Goal: Task Accomplishment & Management: Manage account settings

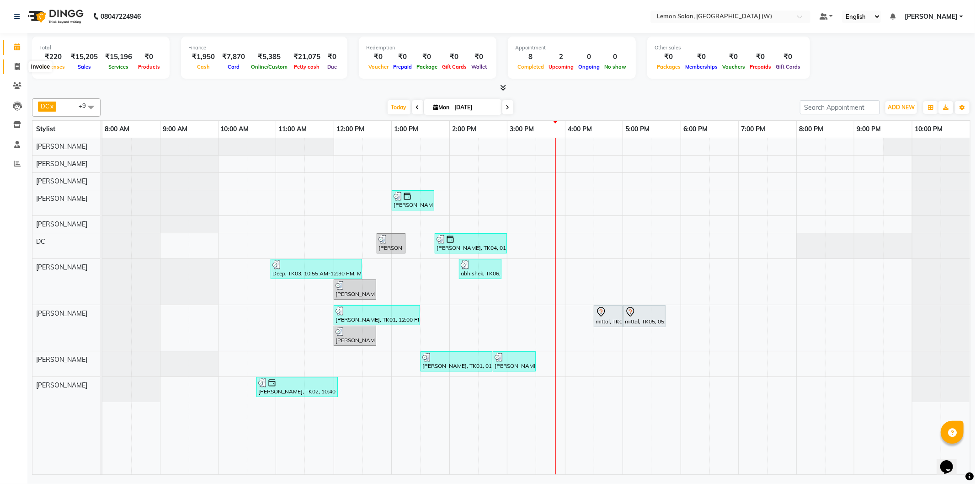
click at [15, 67] on icon at bounding box center [17, 66] width 5 height 7
select select "service"
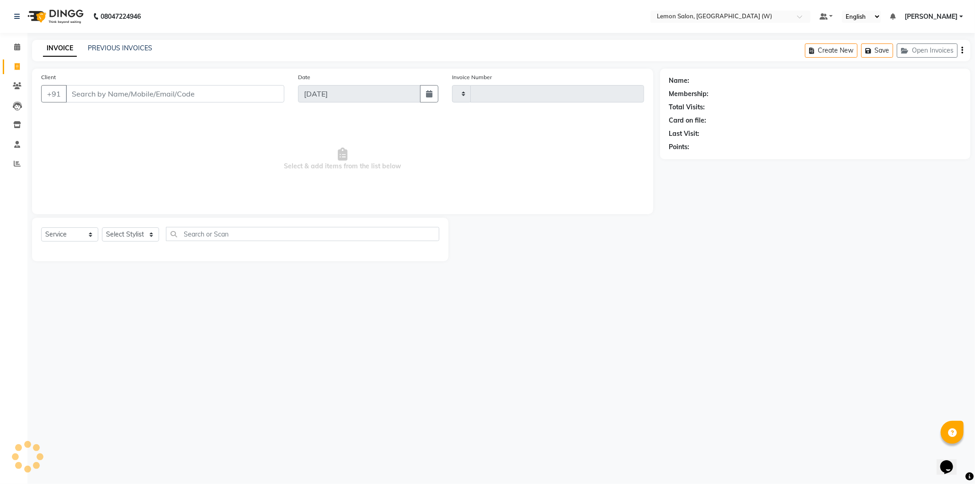
type input "1915"
select select "8053"
select select "membership"
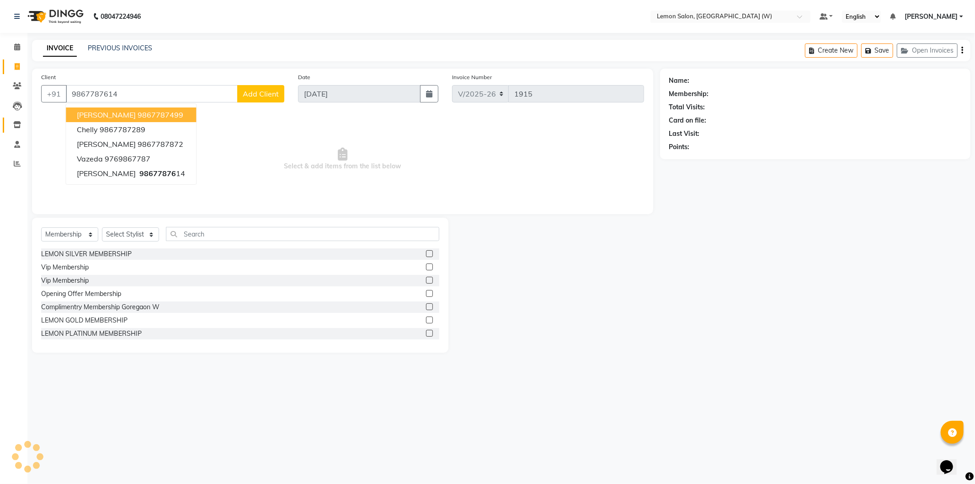
type input "9867787614"
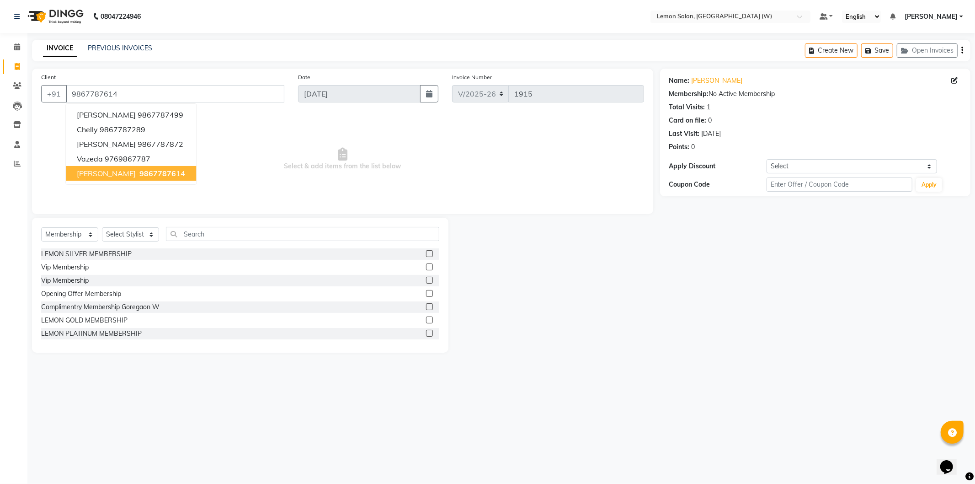
click at [138, 223] on div "Select Service Product Membership Package Voucher Prepaid Gift Card Select Styl…" at bounding box center [240, 285] width 416 height 135
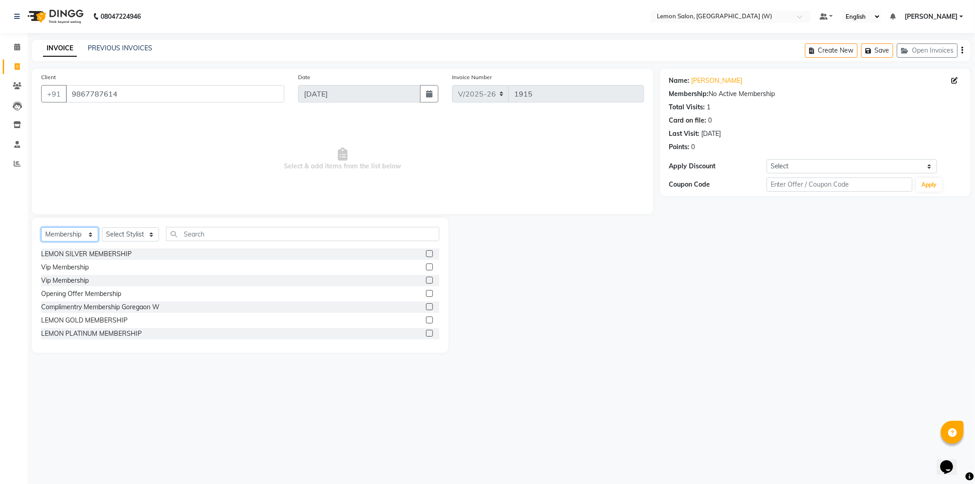
click at [71, 229] on select "Select Service Product Membership Package Voucher Prepaid Gift Card" at bounding box center [69, 234] width 57 height 14
select select "service"
click at [41, 228] on select "Select Service Product Membership Package Voucher Prepaid Gift Card" at bounding box center [69, 234] width 57 height 14
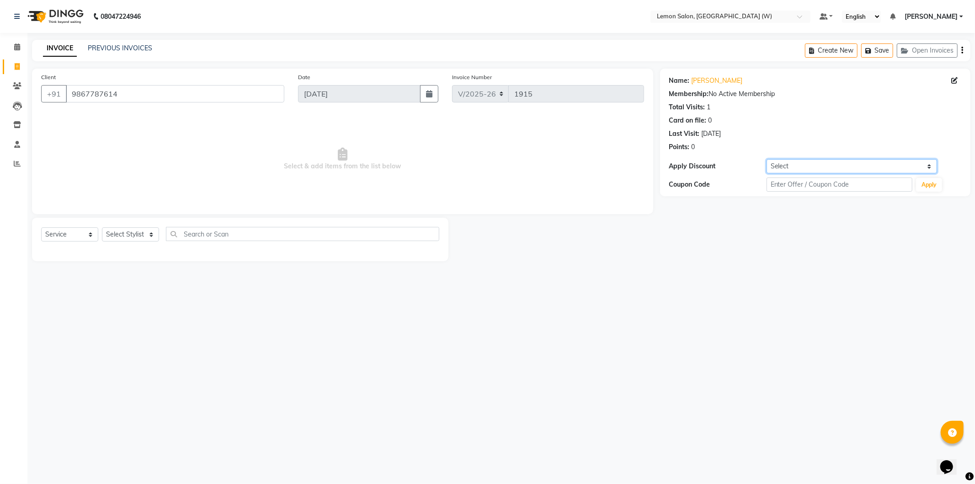
click at [830, 170] on select "Select Coupon → Abc" at bounding box center [852, 166] width 171 height 14
drag, startPoint x: 693, startPoint y: 148, endPoint x: 248, endPoint y: 194, distance: 447.2
click at [686, 149] on div "Points: 0" at bounding box center [815, 147] width 292 height 10
click at [137, 236] on select "Select Stylist Akansha Subba Anamta Sayyed DC Faheem Shaikh Faizan Ganesh Motew…" at bounding box center [130, 234] width 57 height 14
select select "84214"
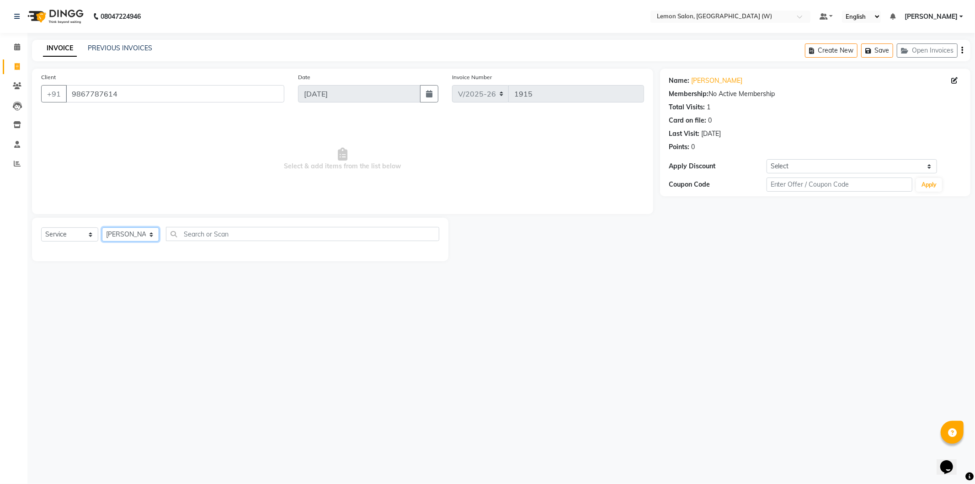
click at [102, 228] on select "Select Stylist Akansha Subba Anamta Sayyed DC Faheem Shaikh Faizan Ganesh Motew…" at bounding box center [130, 234] width 57 height 14
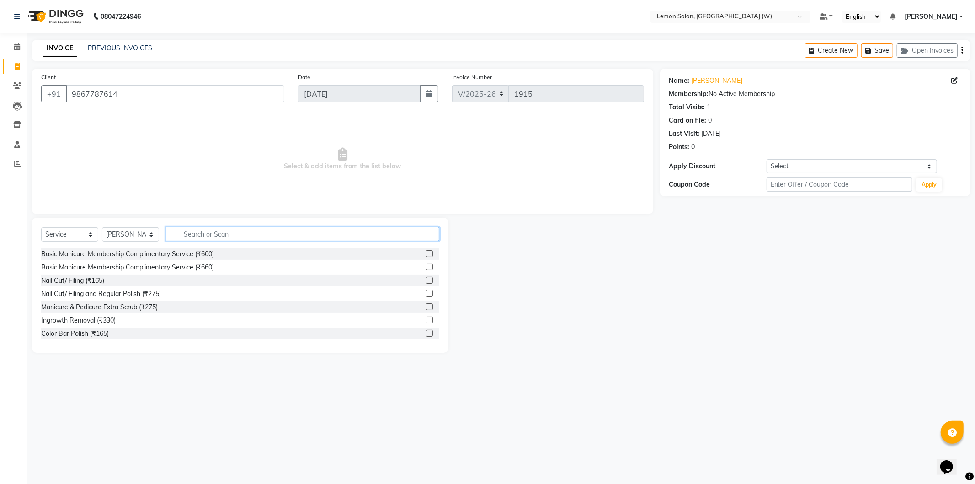
click at [238, 236] on input "text" at bounding box center [302, 234] width 273 height 14
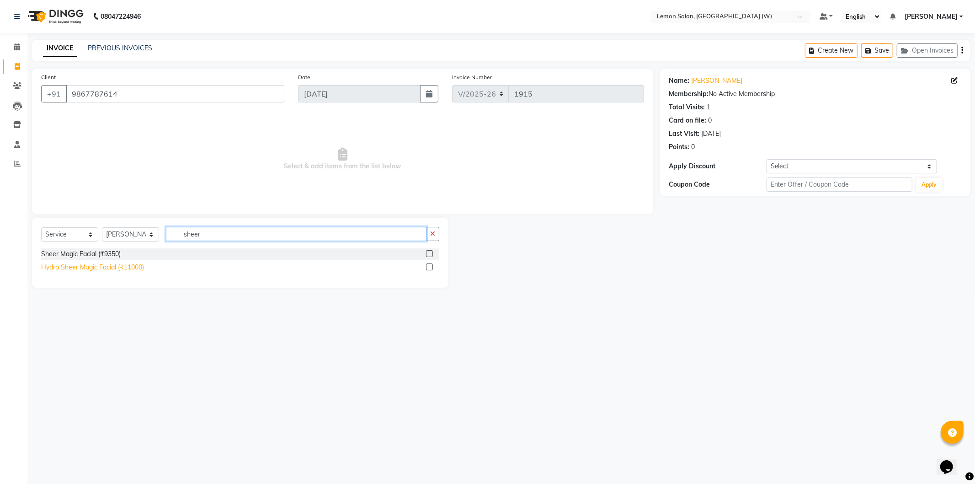
type input "sheer"
click at [112, 270] on div "Hydra Sheer Magic Facial (₹11000)" at bounding box center [92, 267] width 103 height 10
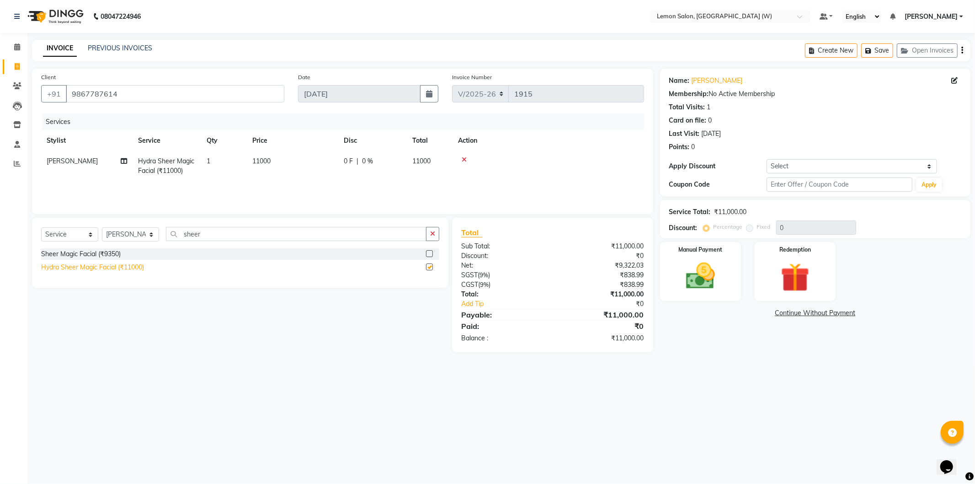
checkbox input "false"
click at [191, 237] on input "sheer" at bounding box center [296, 234] width 261 height 14
click at [632, 225] on div "Total Sub Total: ₹11,000.00 Discount: ₹0 Net: ₹9,322.03 SGST ( 9% ) ₹838.99 CGS…" at bounding box center [552, 285] width 201 height 134
click at [218, 240] on input "sheer" at bounding box center [296, 234] width 261 height 14
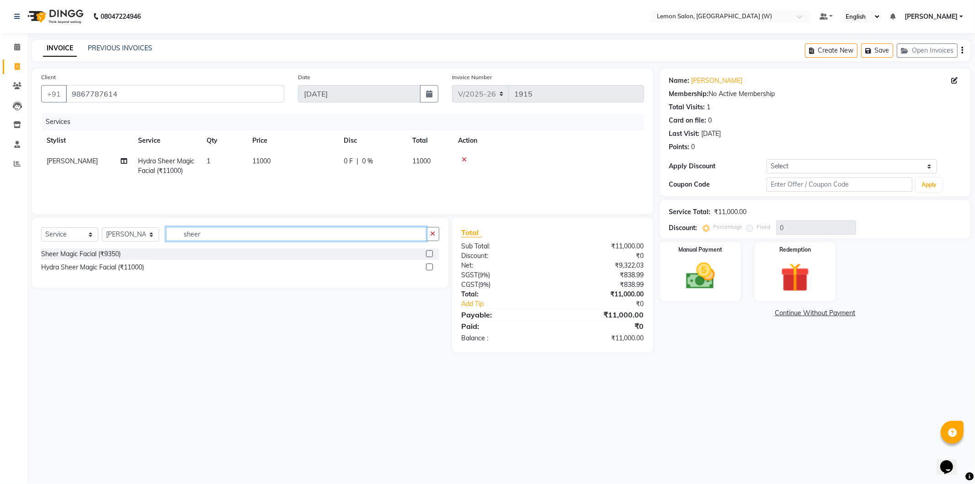
click at [218, 240] on input "sheer" at bounding box center [296, 234] width 261 height 14
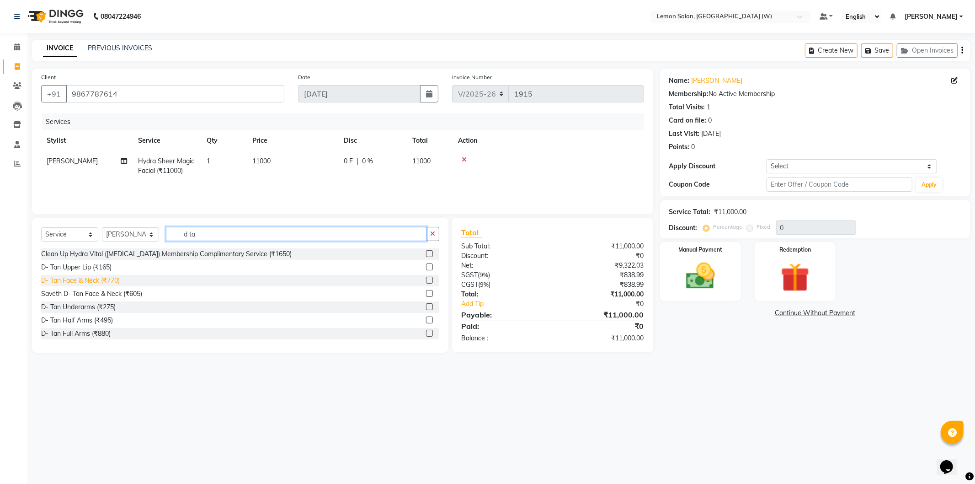
type input "d ta"
click at [108, 282] on div "D- Tan Face & Neck (₹770)" at bounding box center [80, 281] width 79 height 10
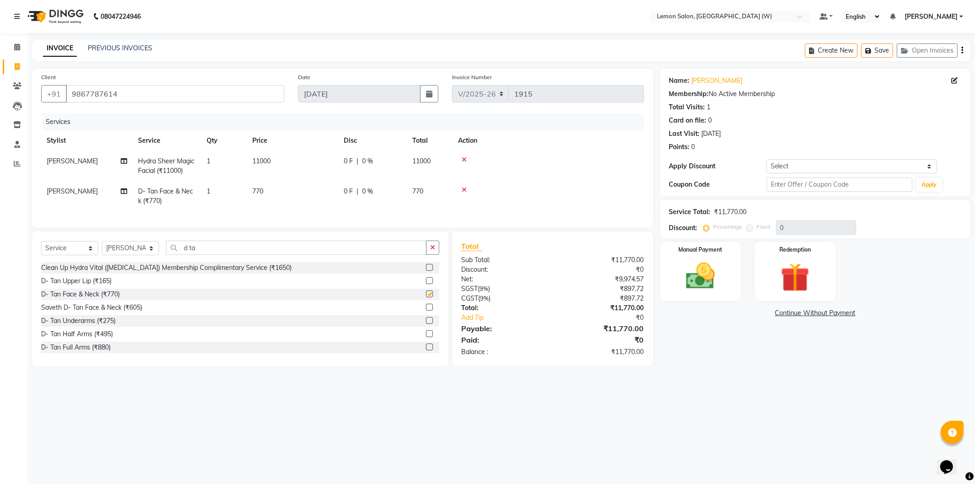
checkbox input "false"
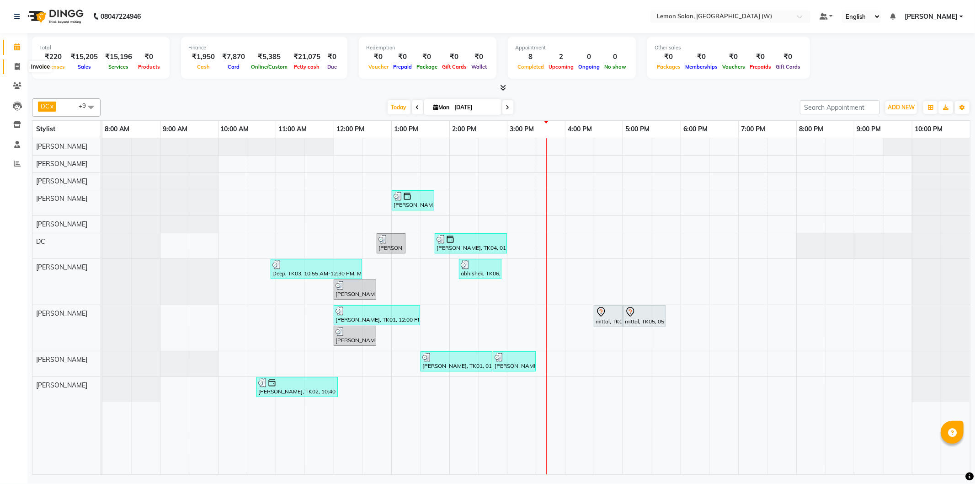
click at [12, 64] on span at bounding box center [17, 67] width 16 height 11
select select "8053"
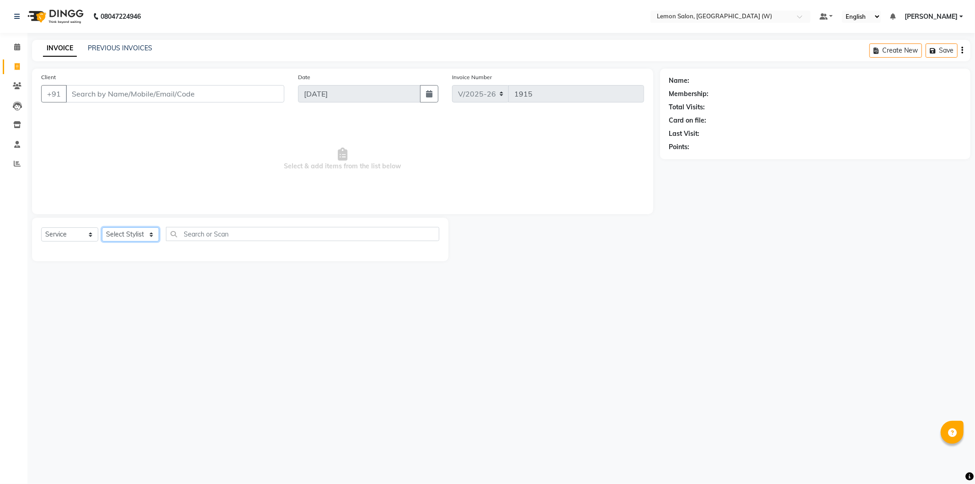
click at [145, 232] on select "Select Stylist" at bounding box center [130, 234] width 57 height 14
select select "membership"
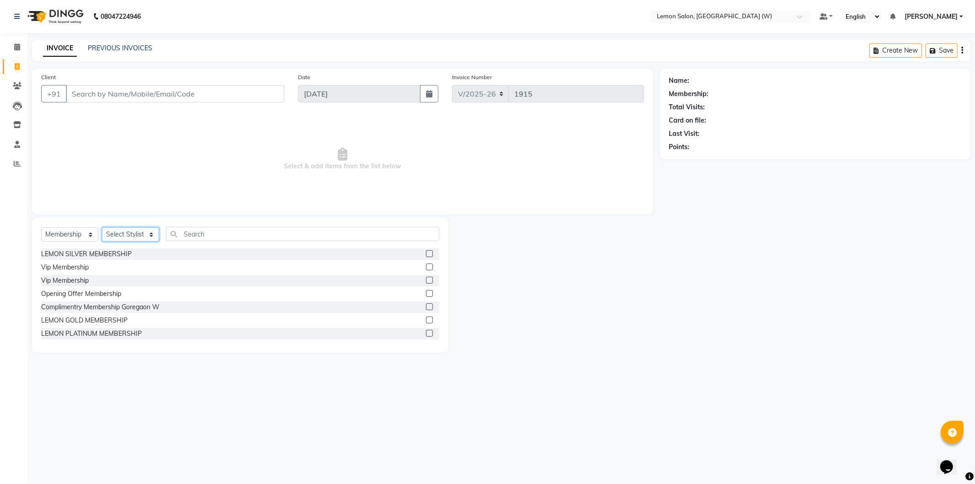
select select "70360"
click at [102, 228] on select "Select Stylist Akansha Subba Anamta Sayyed DC Faheem Shaikh Faizan Ganesh Motew…" at bounding box center [130, 234] width 57 height 14
click at [219, 240] on input "text" at bounding box center [302, 234] width 273 height 14
click at [79, 232] on select "Select Service Product Membership Package Voucher Prepaid Gift Card" at bounding box center [69, 234] width 57 height 14
select select "service"
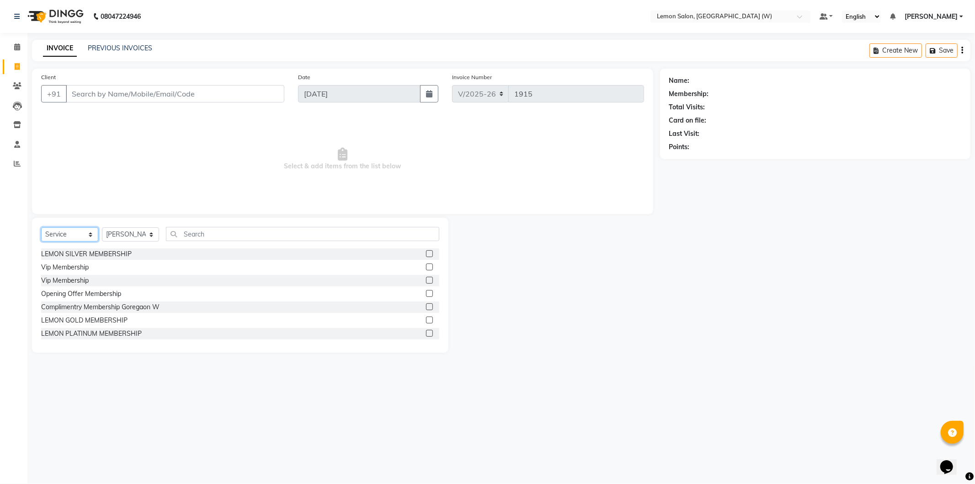
click at [41, 228] on select "Select Service Product Membership Package Voucher Prepaid Gift Card" at bounding box center [69, 234] width 57 height 14
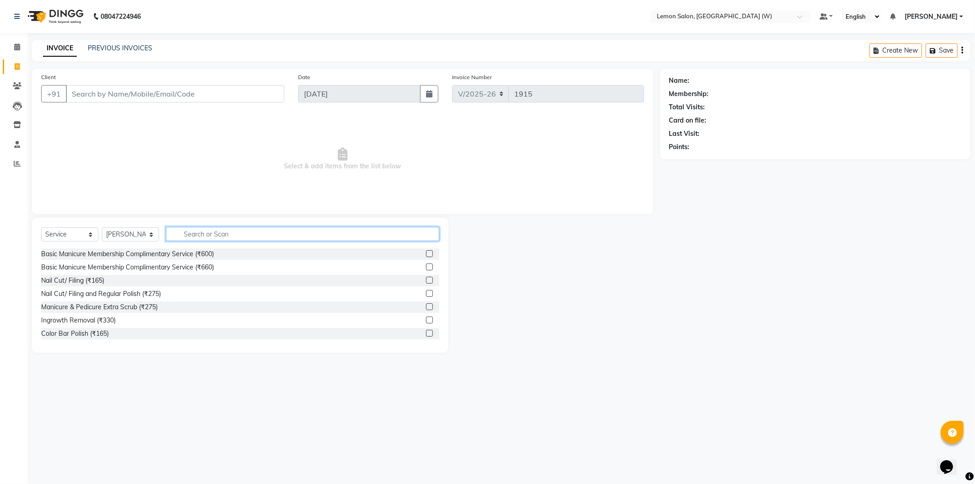
click at [201, 228] on input "text" at bounding box center [302, 234] width 273 height 14
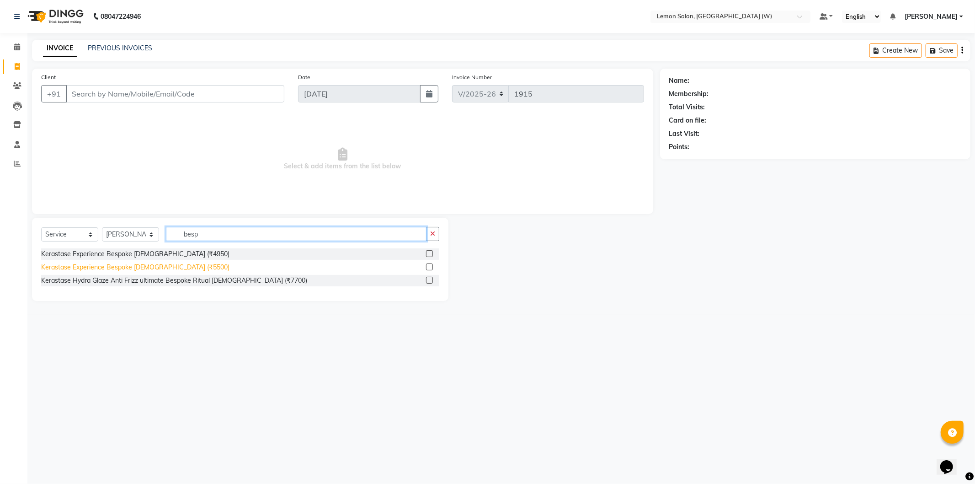
type input "besp"
click at [167, 268] on div "Kerastase Experience Bespoke Female (₹5500)" at bounding box center [135, 267] width 188 height 10
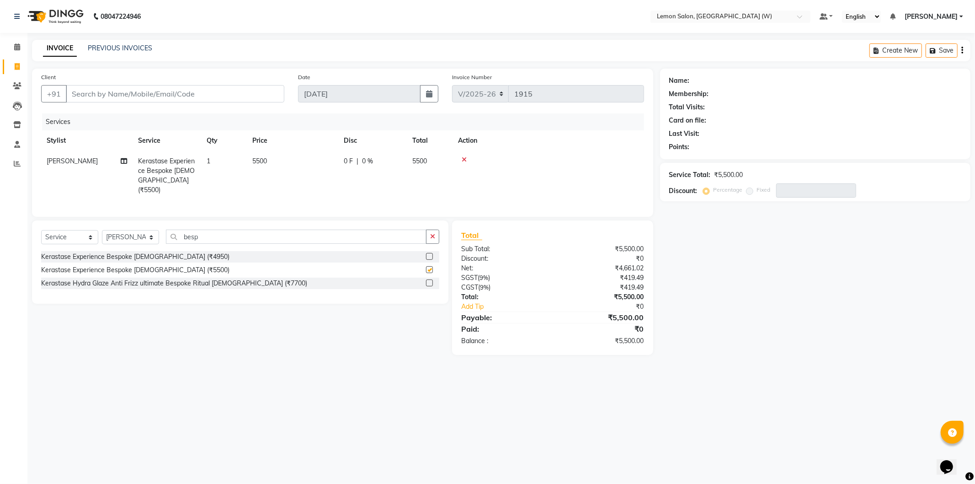
checkbox input "false"
drag, startPoint x: 177, startPoint y: 144, endPoint x: 177, endPoint y: 150, distance: 5.5
click at [177, 148] on th "Service" at bounding box center [167, 140] width 69 height 21
click at [81, 163] on span "[PERSON_NAME]" at bounding box center [72, 161] width 51 height 8
select select "70360"
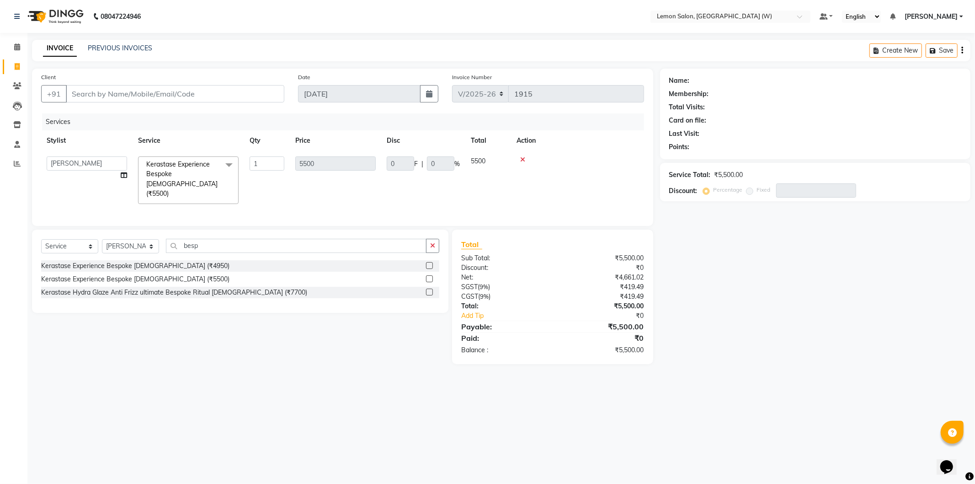
click at [194, 166] on span "Kerastase Experience Bespoke Female (₹5500)" at bounding box center [181, 178] width 71 height 37
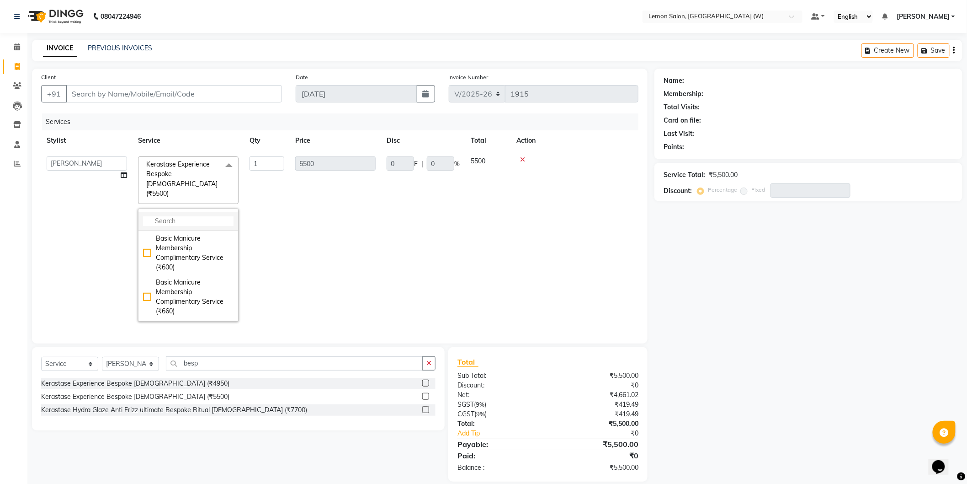
click at [191, 212] on li at bounding box center [189, 221] width 100 height 19
drag, startPoint x: 204, startPoint y: 169, endPoint x: 235, endPoint y: 162, distance: 32.4
click at [204, 168] on span "Kerastase Experience Bespoke Female (₹5500) x" at bounding box center [184, 179] width 80 height 39
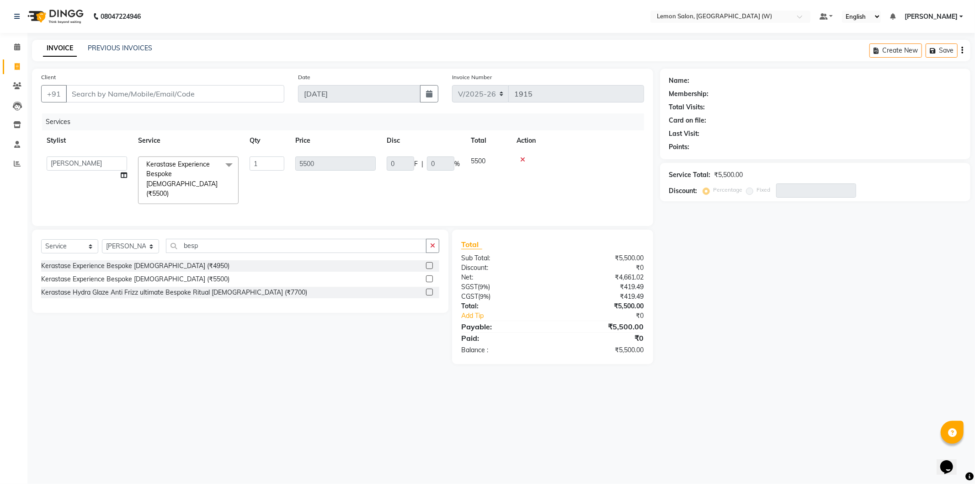
click at [234, 164] on span at bounding box center [229, 164] width 18 height 17
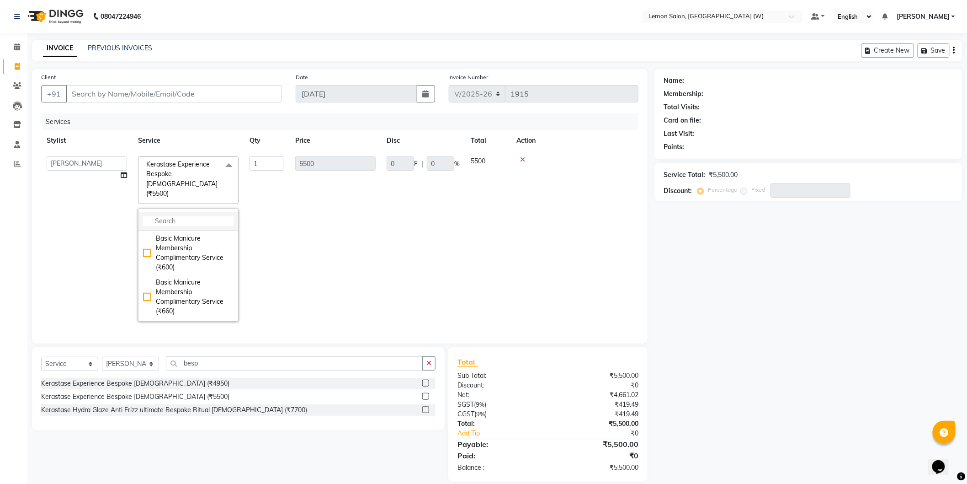
click at [184, 216] on input "multiselect-search" at bounding box center [188, 221] width 91 height 10
drag, startPoint x: 187, startPoint y: 268, endPoint x: 195, endPoint y: 247, distance: 22.8
click at [197, 248] on ul "Thalgo Clean Up Marine Infusion (₹3300) Kerastase Fusio Scrub Male (₹1980) Kera…" at bounding box center [189, 276] width 100 height 90
click at [189, 216] on input "fusio" at bounding box center [188, 221] width 91 height 10
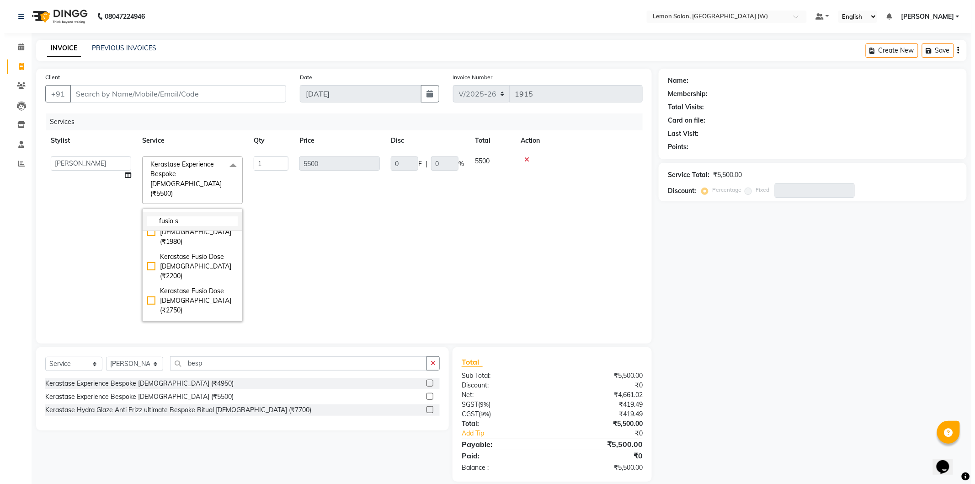
scroll to position [0, 0]
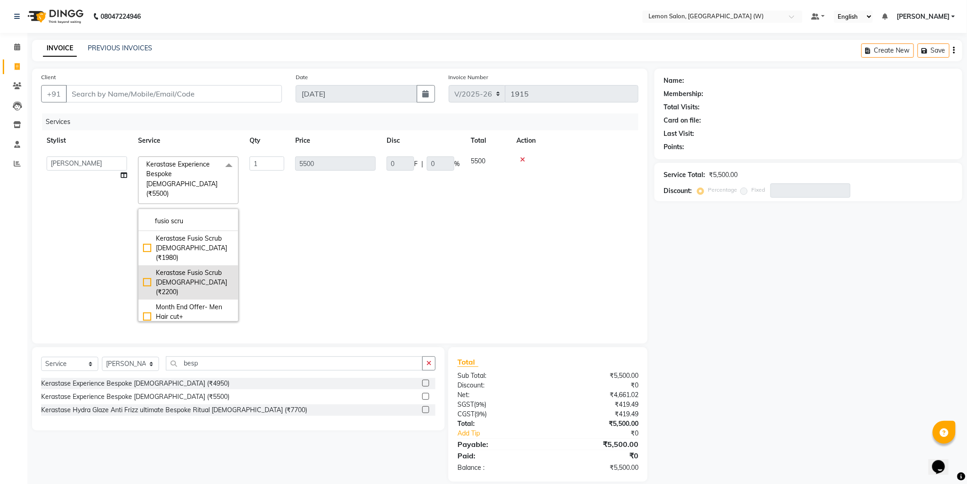
type input "fusio scru"
click at [195, 268] on div "Kerastase Fusio Scrub Female (₹2200)" at bounding box center [188, 282] width 91 height 29
checkbox input "true"
type input "2200"
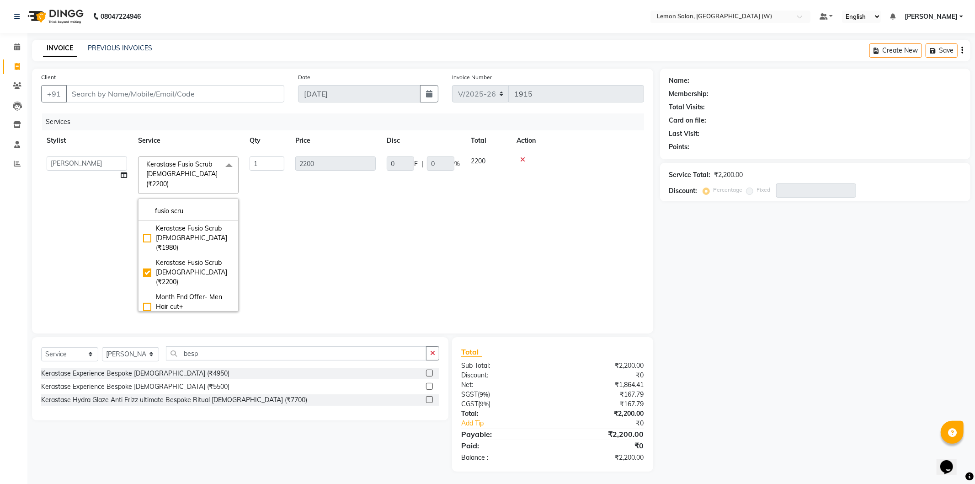
click at [312, 222] on td "2200" at bounding box center [335, 234] width 91 height 166
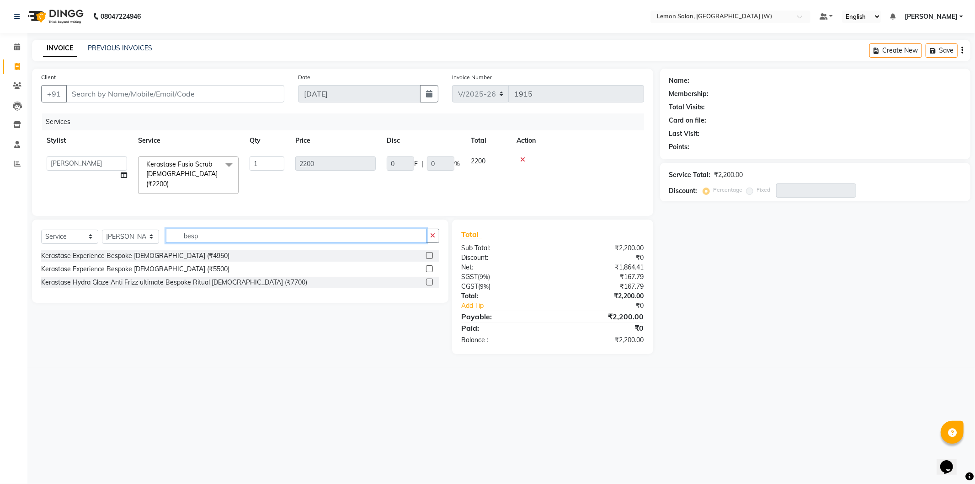
click at [185, 230] on input "besp" at bounding box center [296, 236] width 261 height 14
click at [187, 230] on input "besp" at bounding box center [296, 236] width 261 height 14
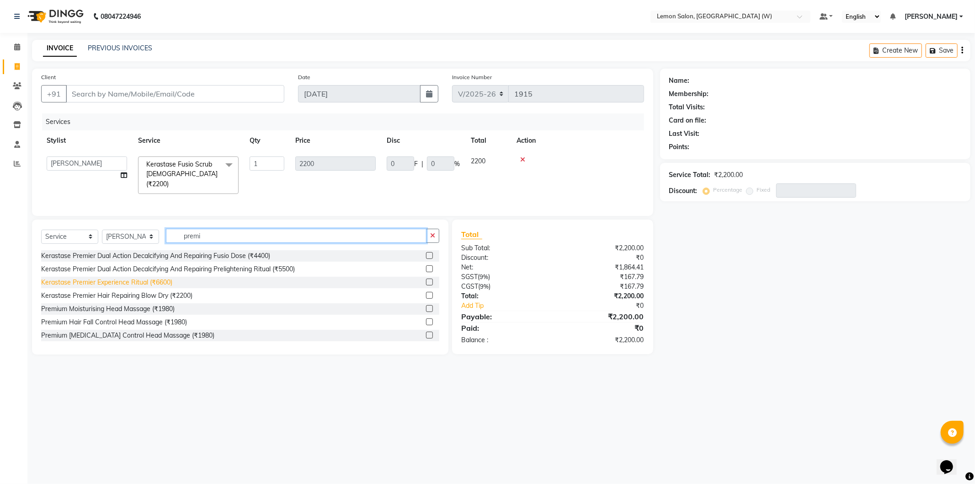
type input "premi"
click at [145, 279] on div "Kerastase Premier Experience Ritual (₹6600)" at bounding box center [106, 282] width 131 height 10
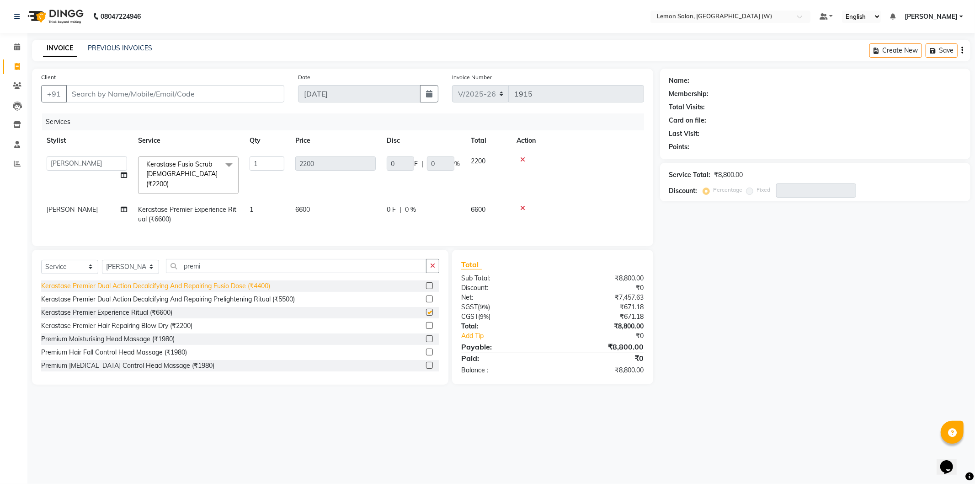
checkbox input "false"
click at [225, 98] on input "Client" at bounding box center [175, 93] width 219 height 17
type input "9"
type input "0"
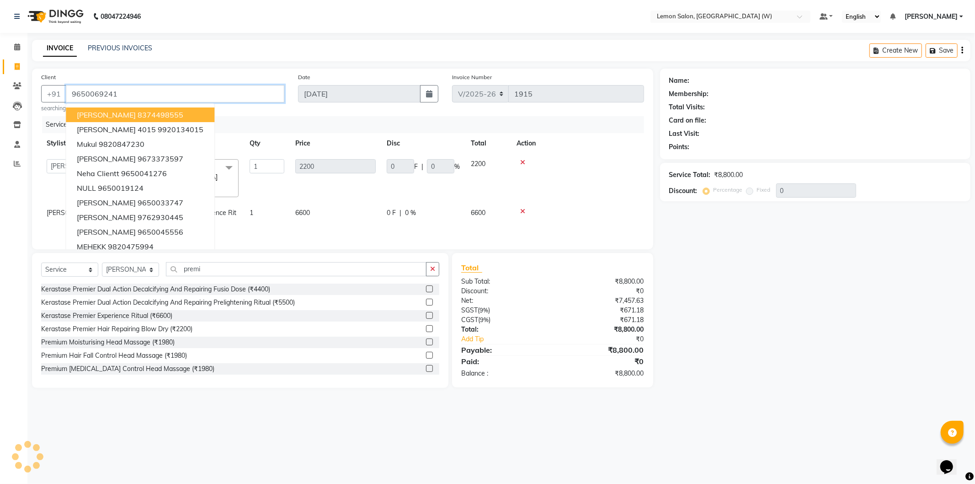
type input "9650069241"
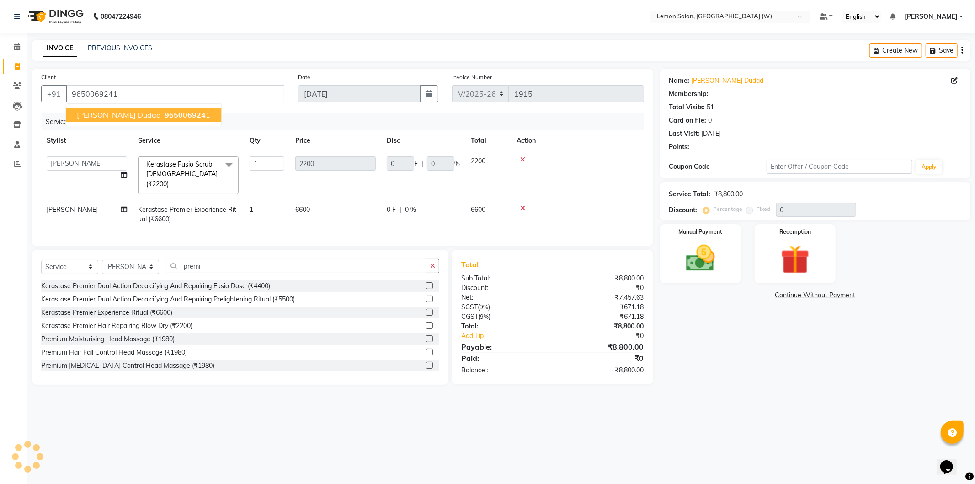
type input "440"
type input "20"
select select "1: Object"
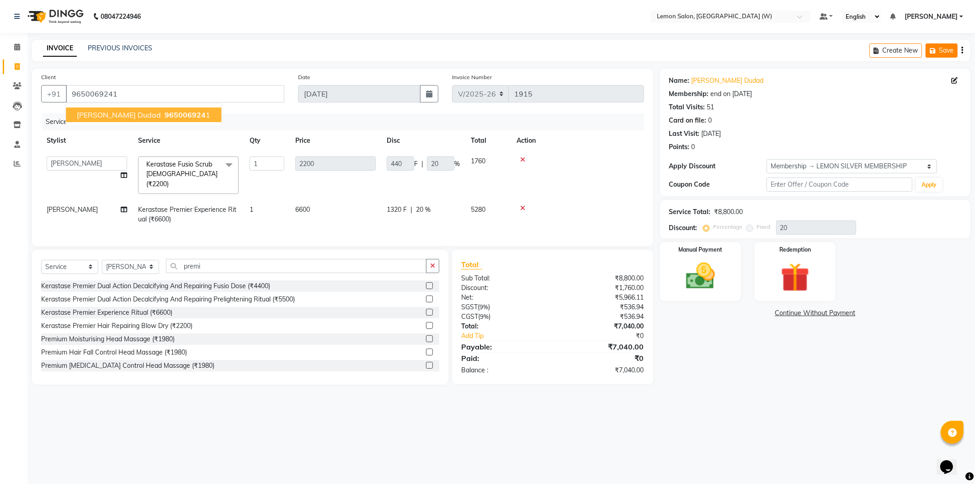
click at [938, 50] on icon "button" at bounding box center [934, 51] width 9 height 6
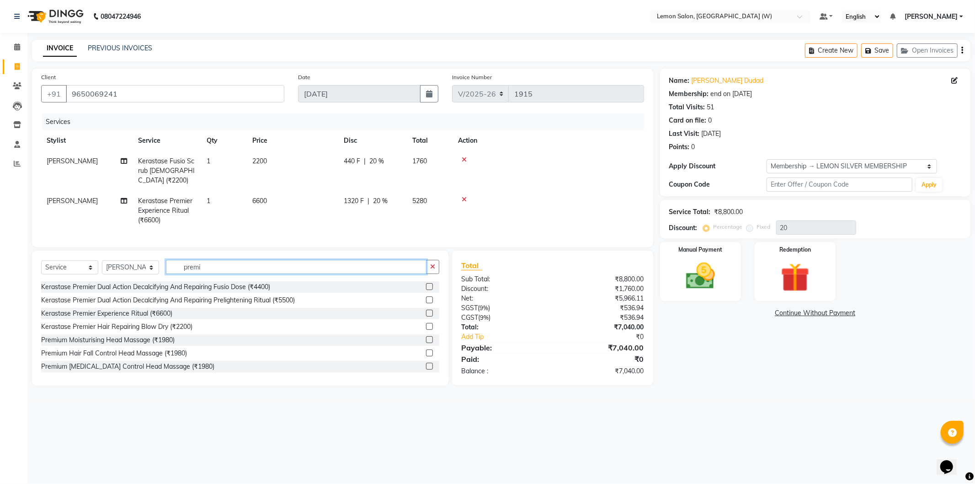
click at [199, 274] on input "premi" at bounding box center [296, 267] width 261 height 14
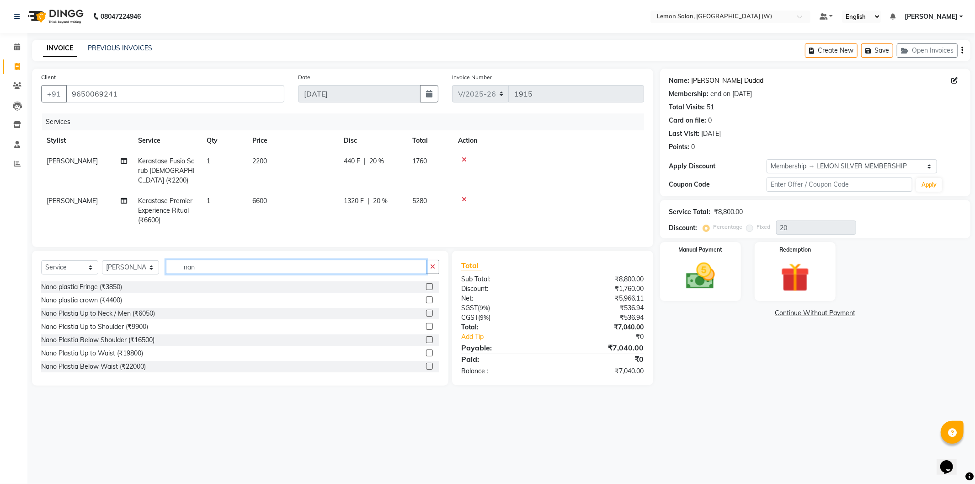
type input "nan"
click at [715, 83] on link "Shivale Dudad" at bounding box center [728, 81] width 72 height 10
click at [707, 288] on img at bounding box center [700, 276] width 49 height 35
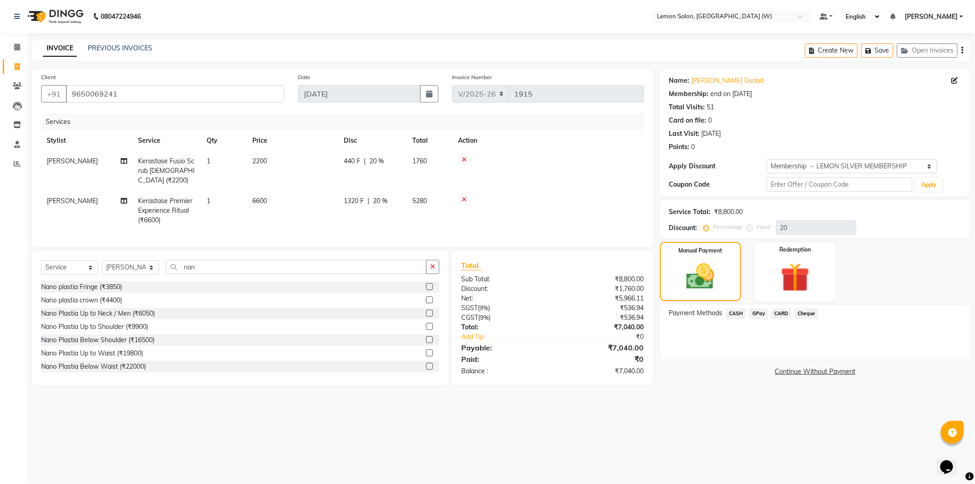
click at [760, 314] on span "GPay" at bounding box center [758, 313] width 19 height 11
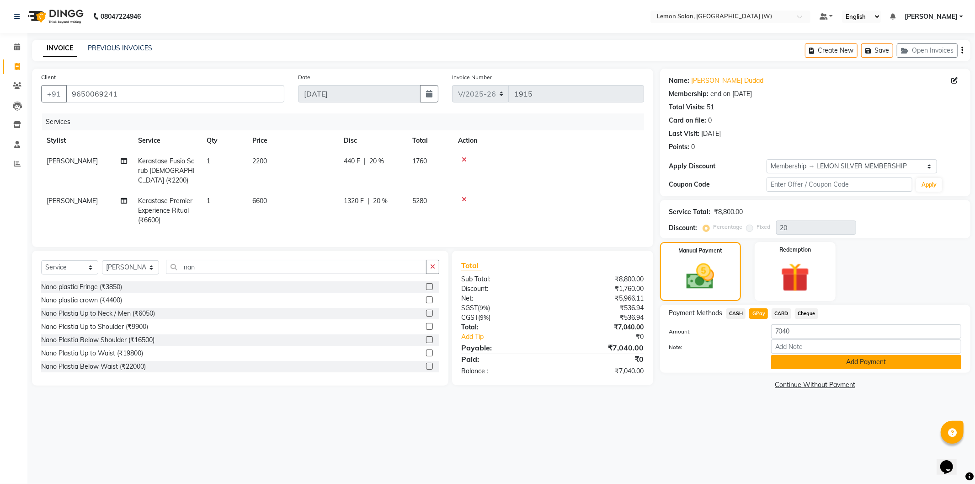
click at [819, 366] on button "Add Payment" at bounding box center [866, 362] width 190 height 14
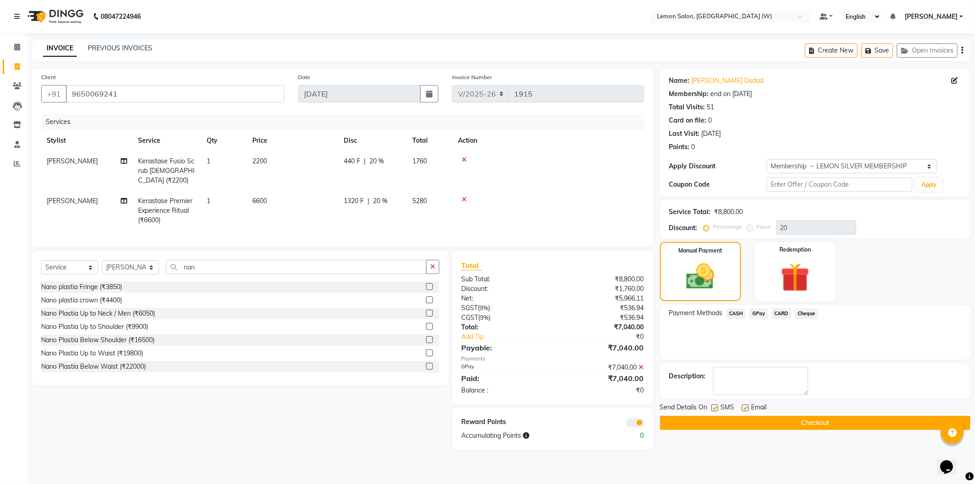
click at [741, 420] on button "Checkout" at bounding box center [815, 423] width 310 height 14
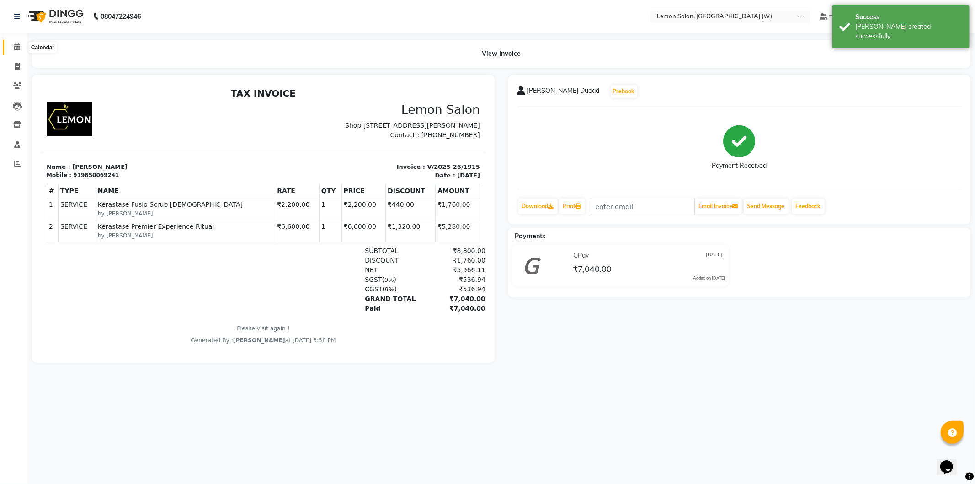
click at [15, 43] on span at bounding box center [17, 47] width 16 height 11
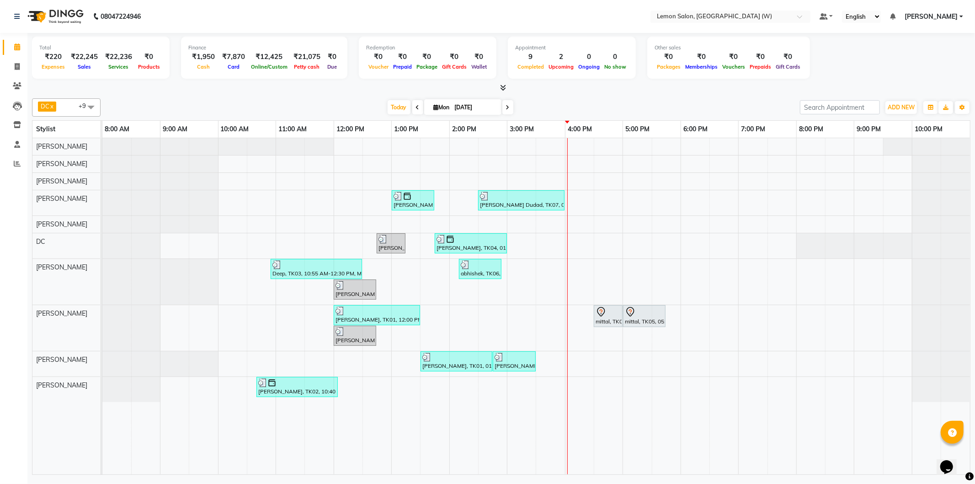
click at [417, 103] on span at bounding box center [417, 107] width 11 height 14
type input "31-08-2025"
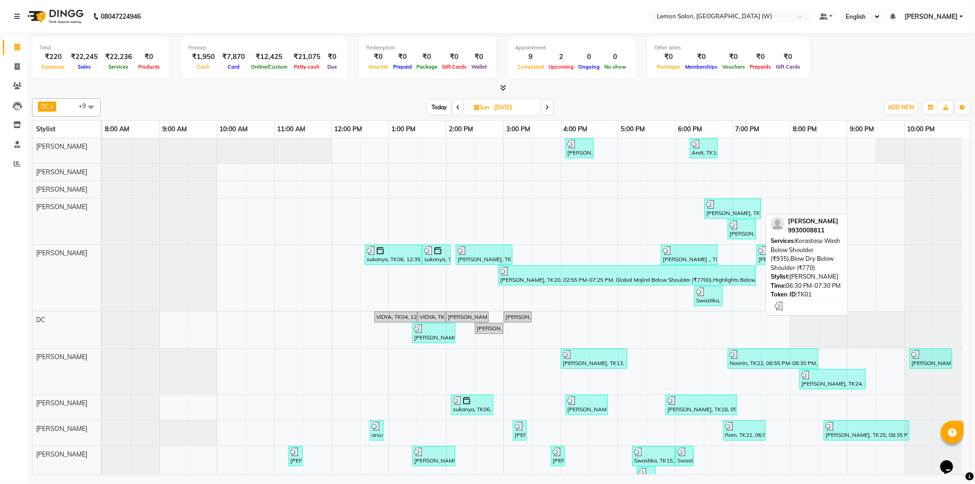
click at [755, 212] on div "RUCHI BORUDE, TK01, 06:30 PM-07:30 PM, Kerastase Wash Below Shoulder (₹935),Blo…" at bounding box center [732, 208] width 55 height 17
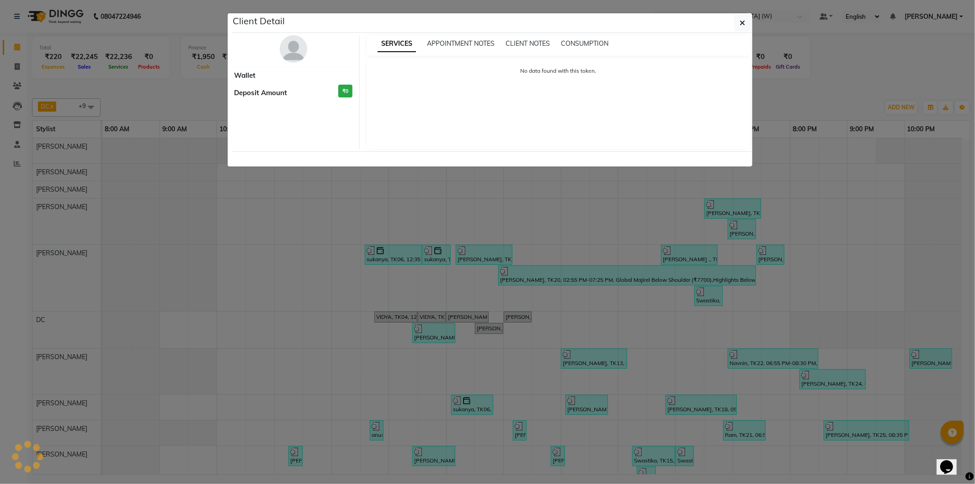
select select "3"
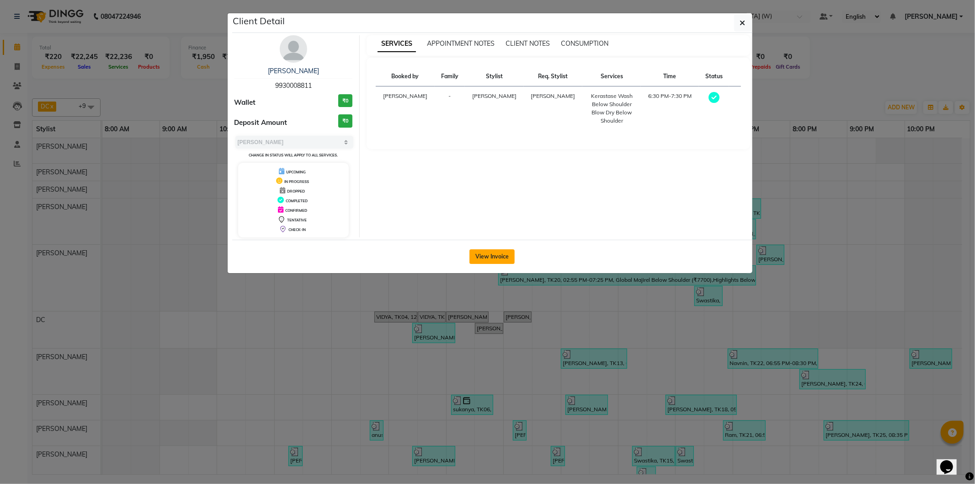
click at [490, 259] on button "View Invoice" at bounding box center [491, 256] width 45 height 15
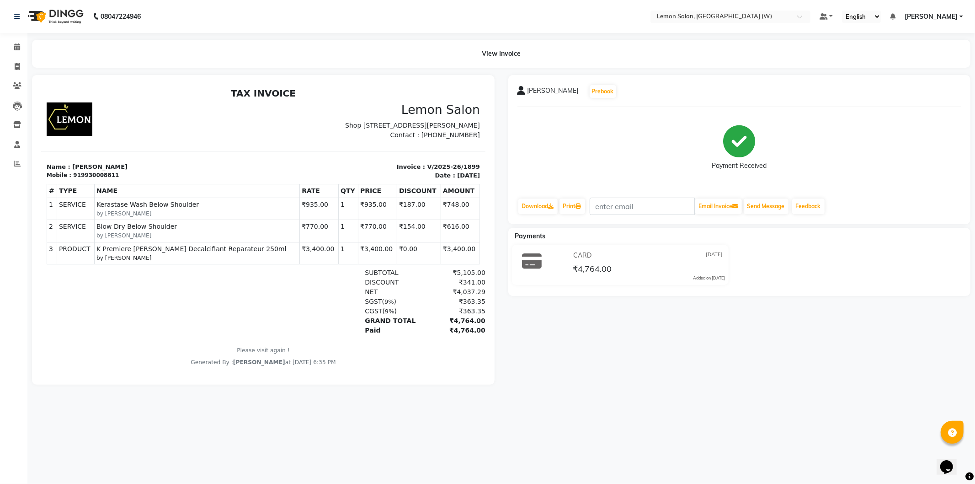
click at [443, 171] on p "Invoice : V/2025-26/1899" at bounding box center [373, 166] width 211 height 9
copy div "Invoice : V/2025-26/1899"
click at [23, 47] on span at bounding box center [17, 47] width 16 height 11
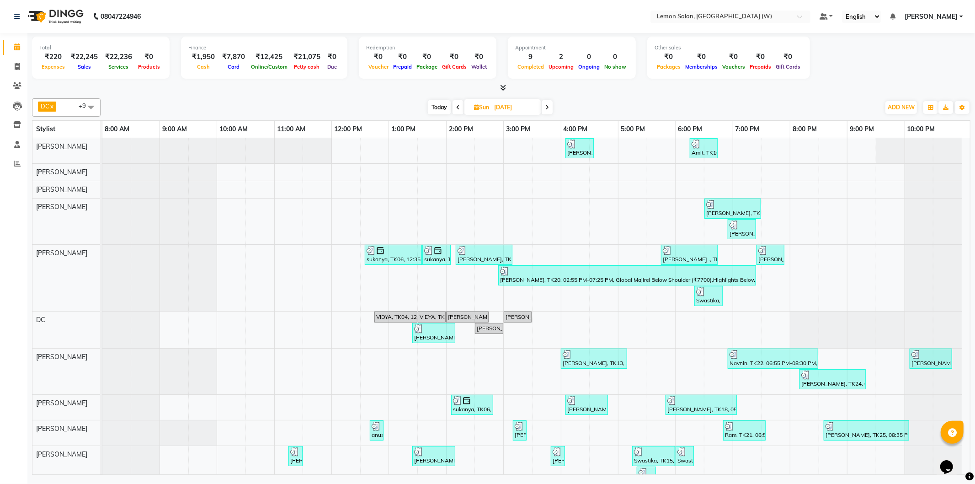
click at [440, 106] on span "Today" at bounding box center [439, 107] width 23 height 14
type input "[DATE]"
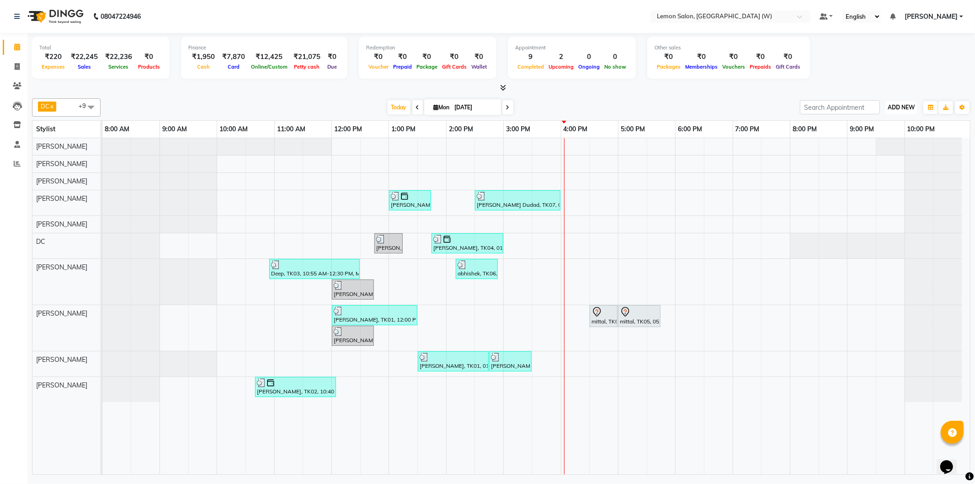
click at [893, 110] on span "ADD NEW" at bounding box center [901, 107] width 27 height 7
click at [888, 147] on link "Add Expense" at bounding box center [880, 148] width 72 height 12
select select "1"
select select "7179"
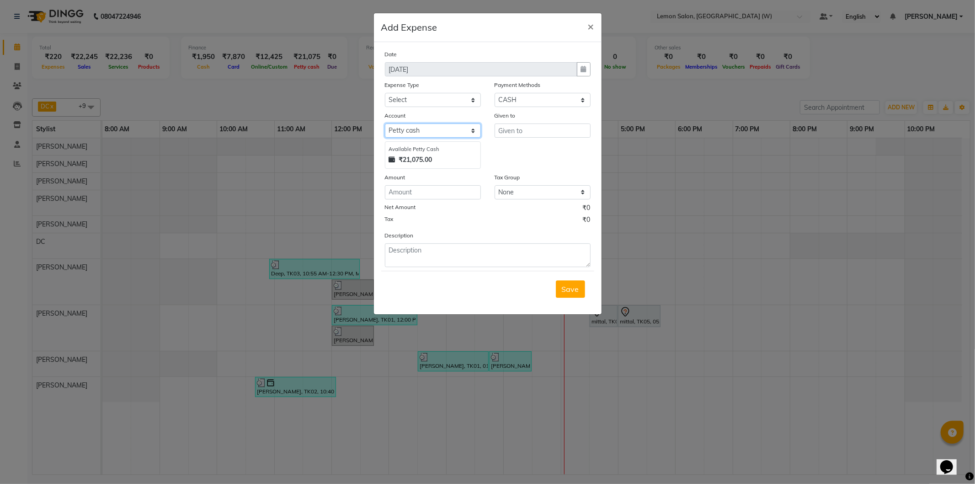
click at [423, 125] on select "Select Petty cash Default account" at bounding box center [433, 130] width 96 height 14
drag, startPoint x: 605, startPoint y: 125, endPoint x: 577, endPoint y: 131, distance: 28.0
click at [602, 126] on ngb-modal-window "Add Expense × Date 01-09-2025 Expense Type Select Advance Cash transfer to hub …" at bounding box center [487, 242] width 975 height 484
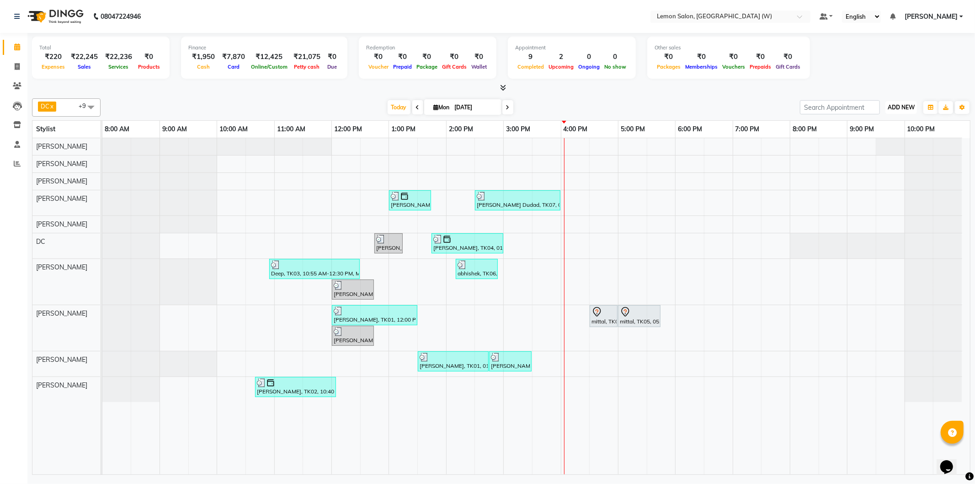
click at [895, 108] on span "ADD NEW" at bounding box center [901, 107] width 27 height 7
click at [899, 122] on button "Add Appointment" at bounding box center [880, 124] width 72 height 12
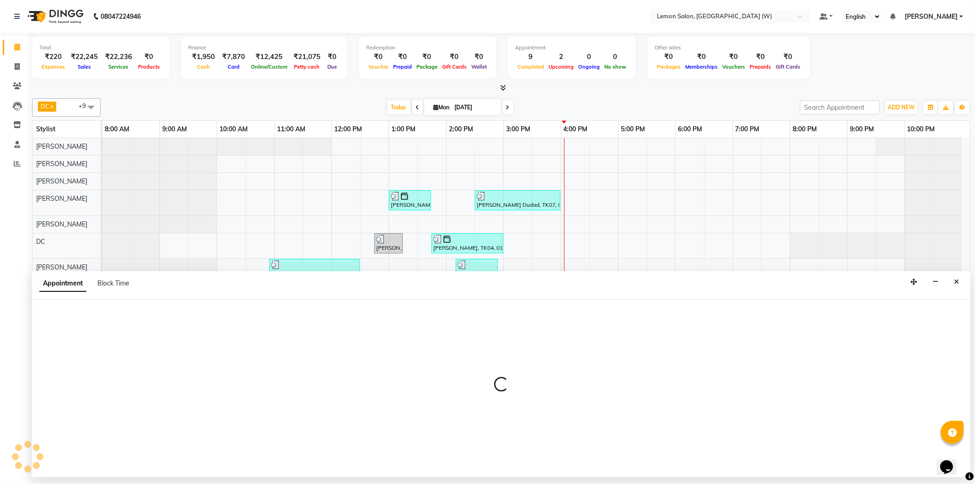
select select "540"
select select "tentative"
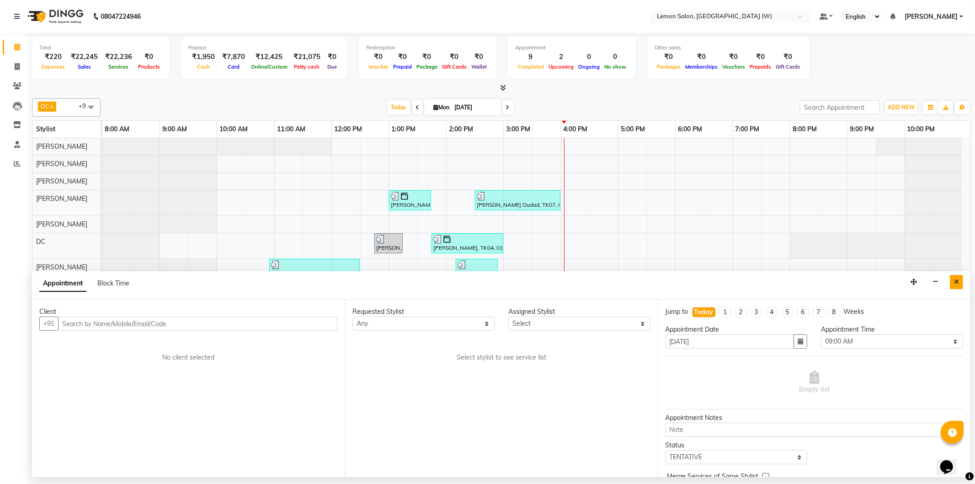
click at [951, 277] on button "Close" at bounding box center [956, 282] width 13 height 14
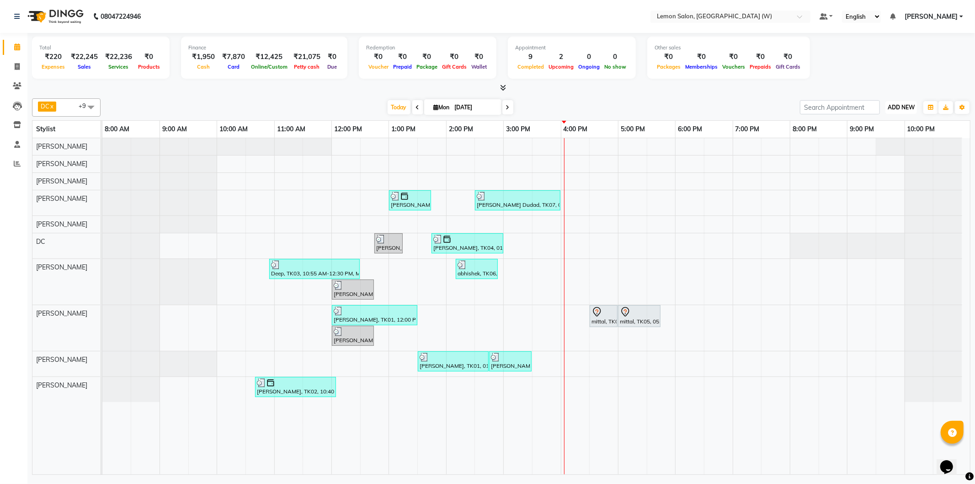
click at [901, 102] on button "ADD NEW Toggle Dropdown" at bounding box center [901, 107] width 32 height 13
click at [890, 145] on link "Add Expense" at bounding box center [880, 148] width 72 height 12
select select "1"
select select "7179"
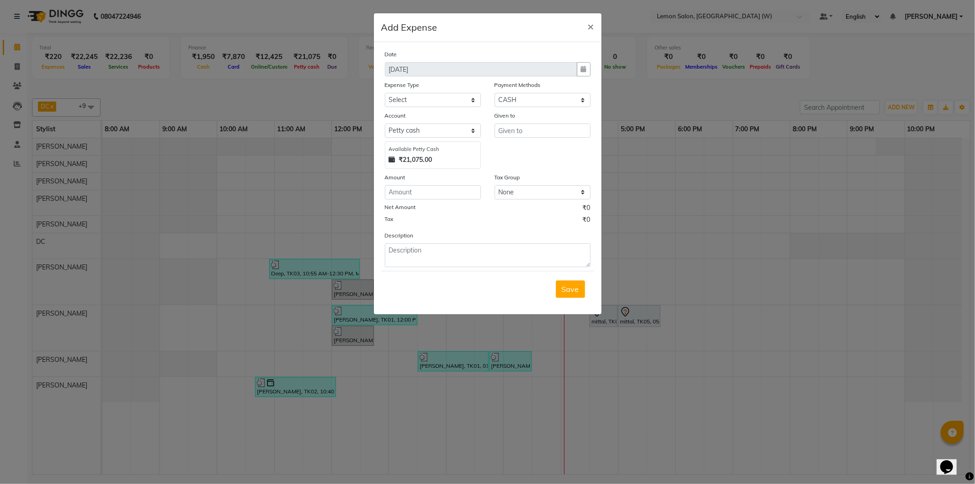
drag, startPoint x: 440, startPoint y: 184, endPoint x: 439, endPoint y: 190, distance: 6.0
click at [440, 184] on div "Amount" at bounding box center [433, 178] width 96 height 13
click at [439, 190] on input "number" at bounding box center [433, 192] width 96 height 14
type input "144"
click at [514, 128] on input "text" at bounding box center [543, 130] width 96 height 14
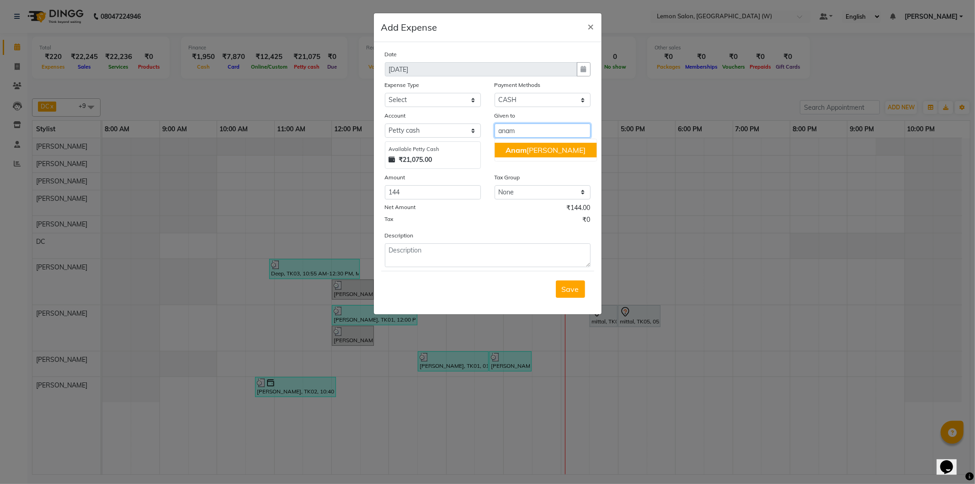
click at [530, 149] on ngb-highlight "Anam ta Sayyed" at bounding box center [546, 149] width 80 height 9
type input "[PERSON_NAME]"
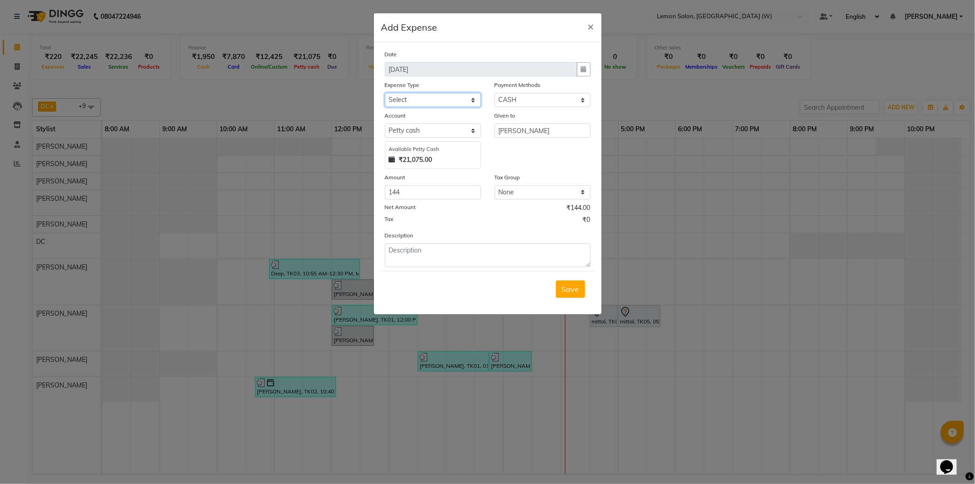
click at [393, 96] on select "Select Advance Cash transfer to hub Laundry Loan Membership Milk Miscellaneous …" at bounding box center [433, 100] width 96 height 14
select select "2685"
click at [385, 93] on select "Select Advance Cash transfer to hub Laundry Loan Membership Milk Miscellaneous …" at bounding box center [433, 100] width 96 height 14
click at [474, 263] on textarea at bounding box center [488, 255] width 206 height 24
paste textarea "Invoice : V/2025-26/1899"
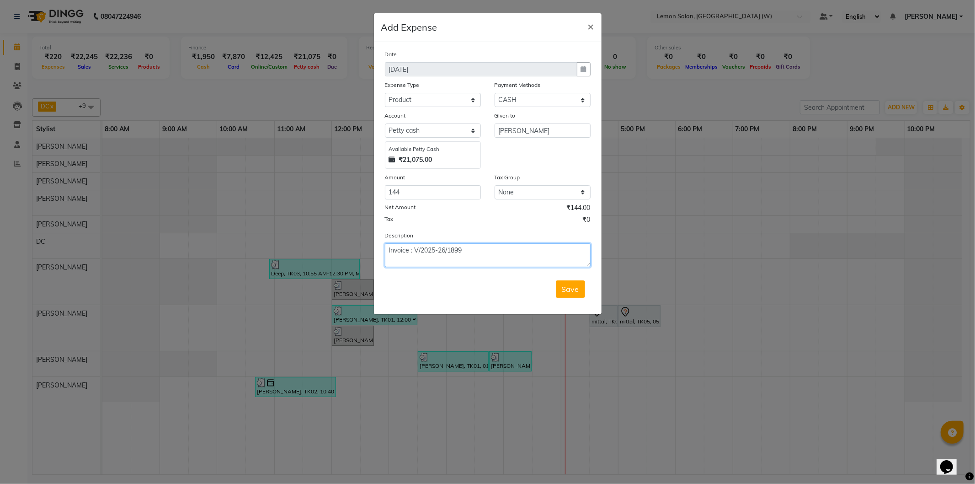
scroll to position [7, 0]
type textarea "Invoice : V/2025-26/1899"
click at [560, 135] on input "[PERSON_NAME]" at bounding box center [543, 130] width 96 height 14
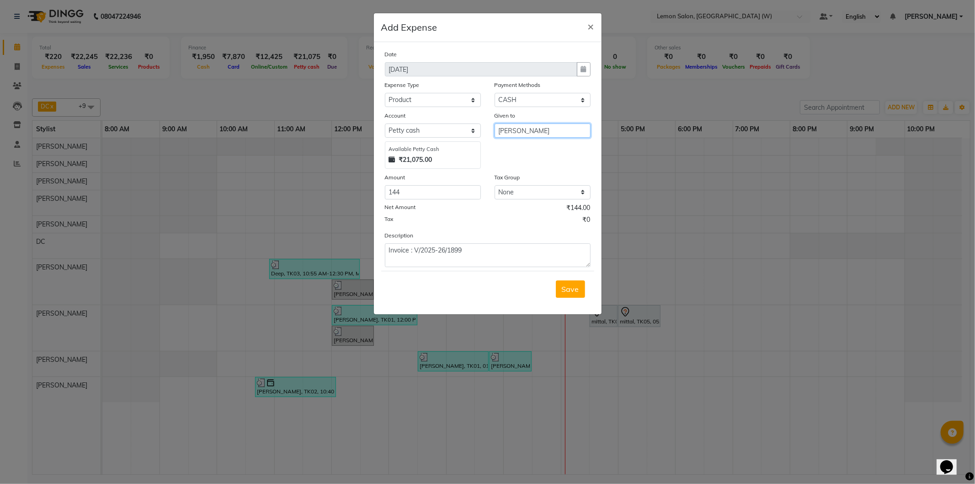
click at [560, 135] on input "[PERSON_NAME]" at bounding box center [543, 130] width 96 height 14
click at [554, 148] on button "Simra n Singh" at bounding box center [545, 150] width 101 height 15
type input "[PERSON_NAME]"
click at [580, 285] on button "Save" at bounding box center [570, 288] width 29 height 17
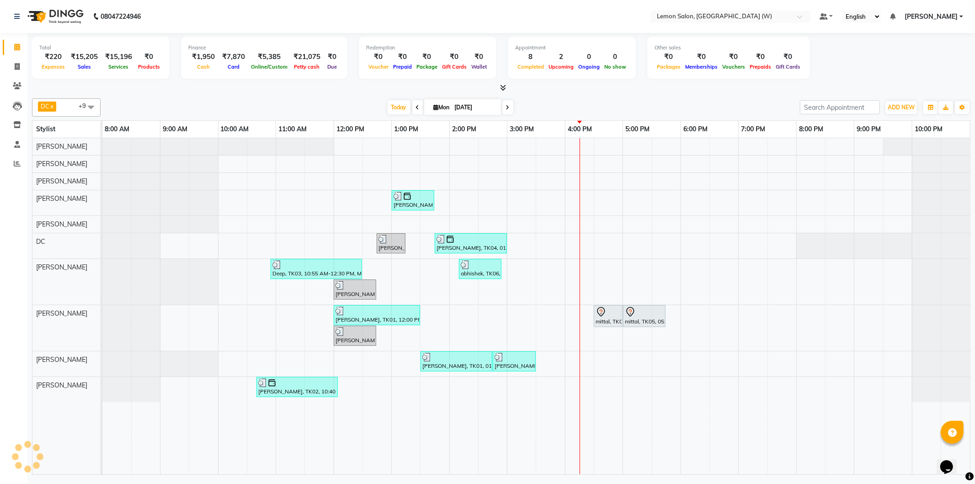
click at [418, 106] on span at bounding box center [417, 107] width 11 height 14
type input "31-08-2025"
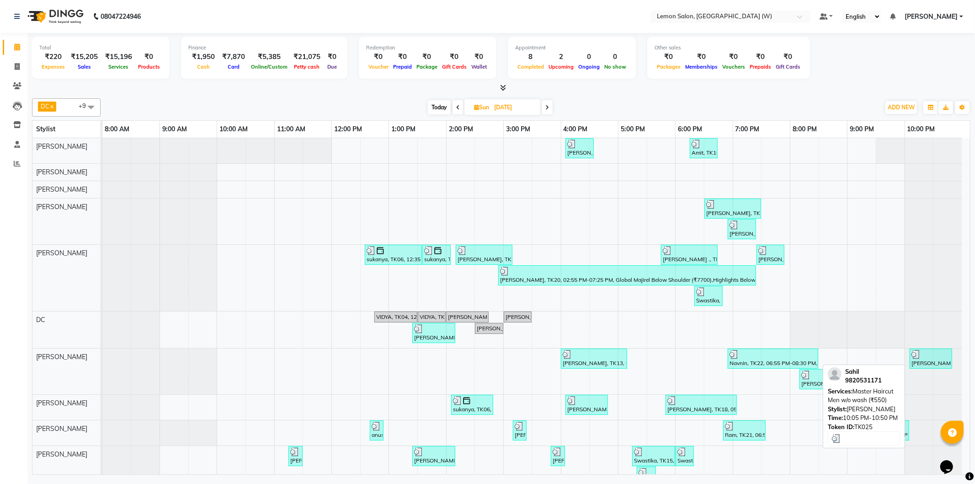
click at [926, 355] on div at bounding box center [930, 354] width 39 height 9
select select "3"
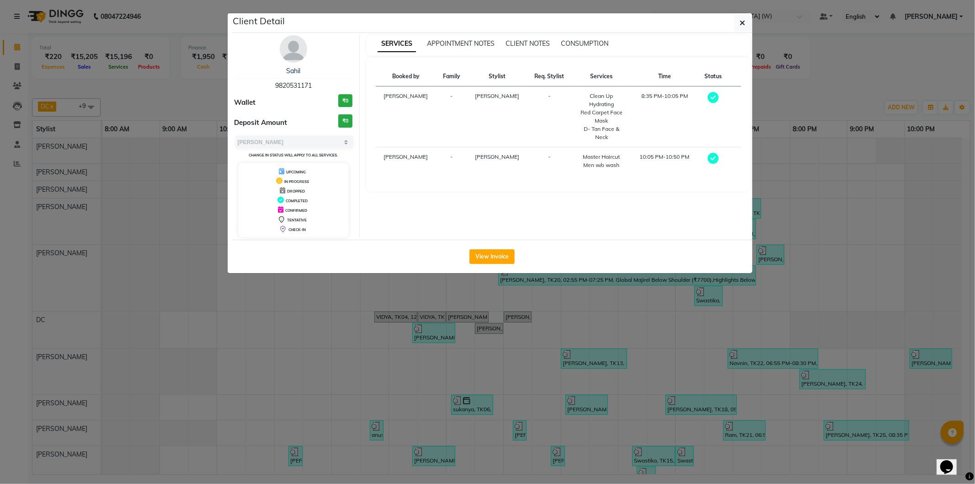
click at [499, 247] on div "View Invoice" at bounding box center [492, 256] width 520 height 33
click at [497, 254] on button "View Invoice" at bounding box center [491, 256] width 45 height 15
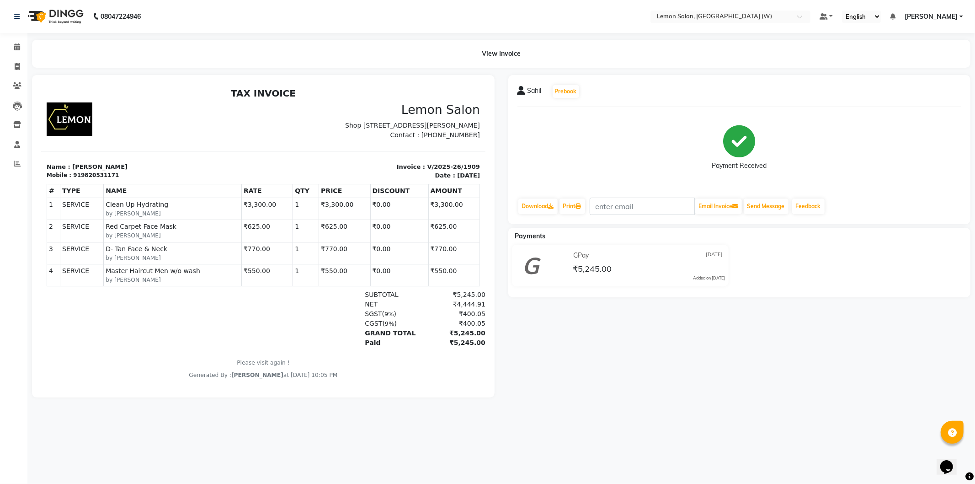
click at [233, 275] on span "Master Haircut Men w/o wash" at bounding box center [172, 271] width 134 height 10
click at [154, 283] on small "by Shahrukh Mansoori" at bounding box center [172, 279] width 134 height 8
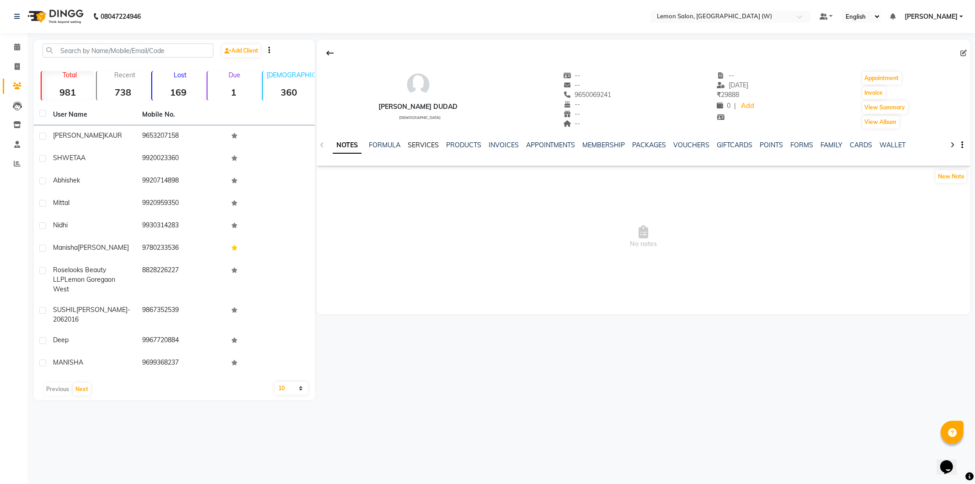
click at [436, 145] on link "SERVICES" at bounding box center [423, 145] width 31 height 8
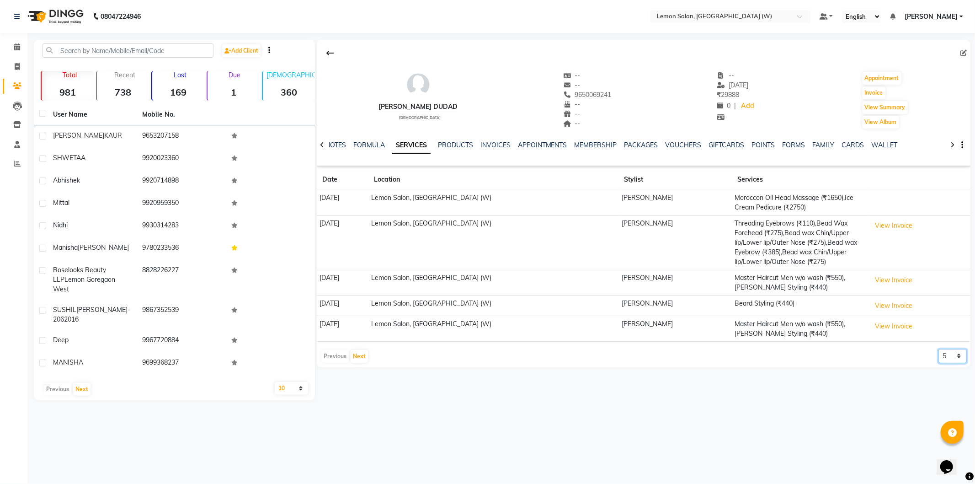
click at [940, 353] on select "5 10 50 100 500" at bounding box center [952, 356] width 28 height 14
select select "500"
click at [938, 349] on select "5 10 50 100 500" at bounding box center [952, 356] width 28 height 14
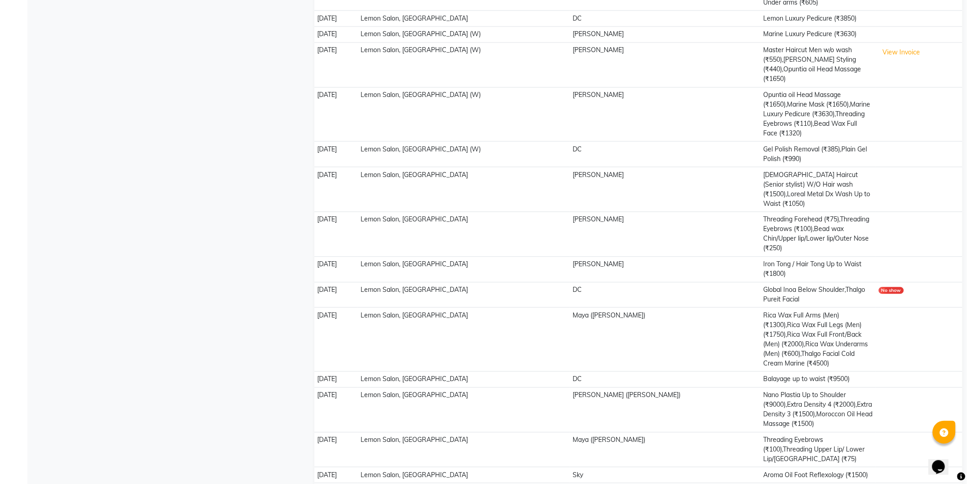
scroll to position [762, 0]
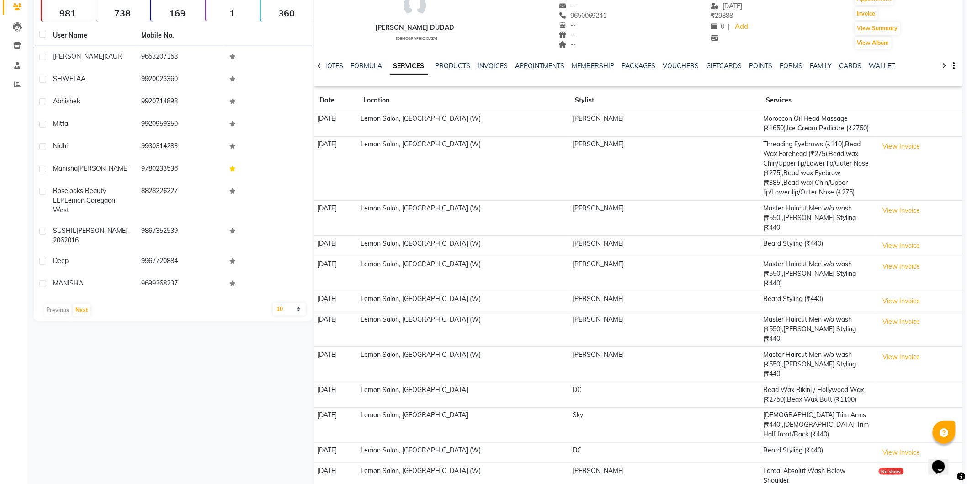
scroll to position [0, 0]
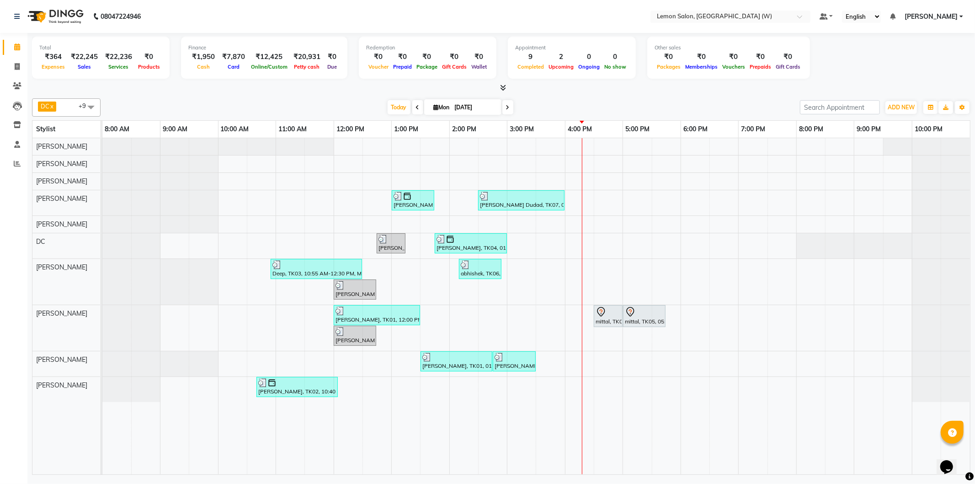
click at [455, 106] on input "[DATE]" at bounding box center [475, 108] width 46 height 14
select select "9"
select select "2025"
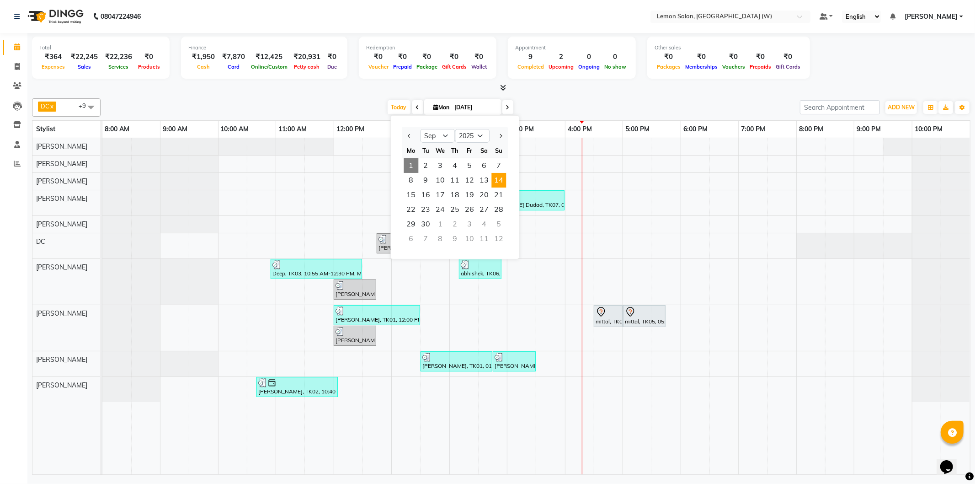
click at [494, 177] on span "14" at bounding box center [498, 180] width 15 height 15
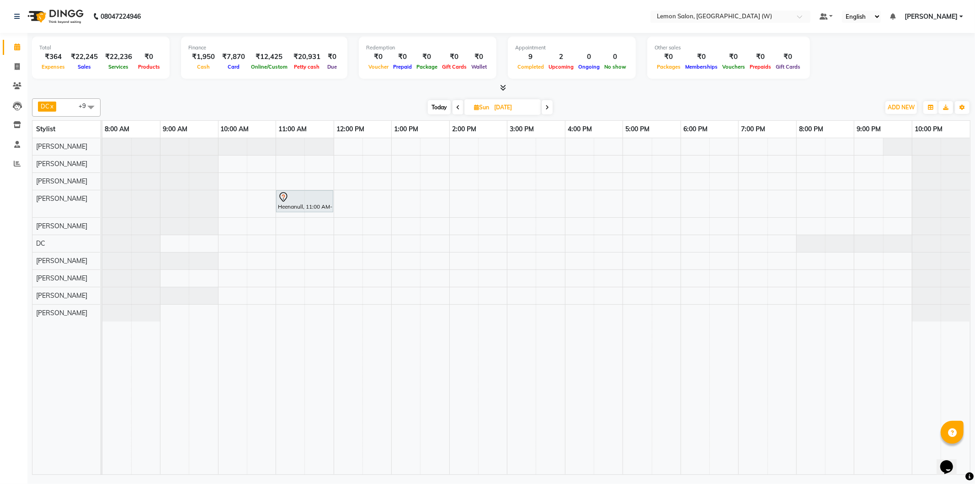
drag, startPoint x: 442, startPoint y: 109, endPoint x: 440, endPoint y: 117, distance: 8.8
click at [440, 113] on span "Today" at bounding box center [439, 107] width 23 height 14
type input "[DATE]"
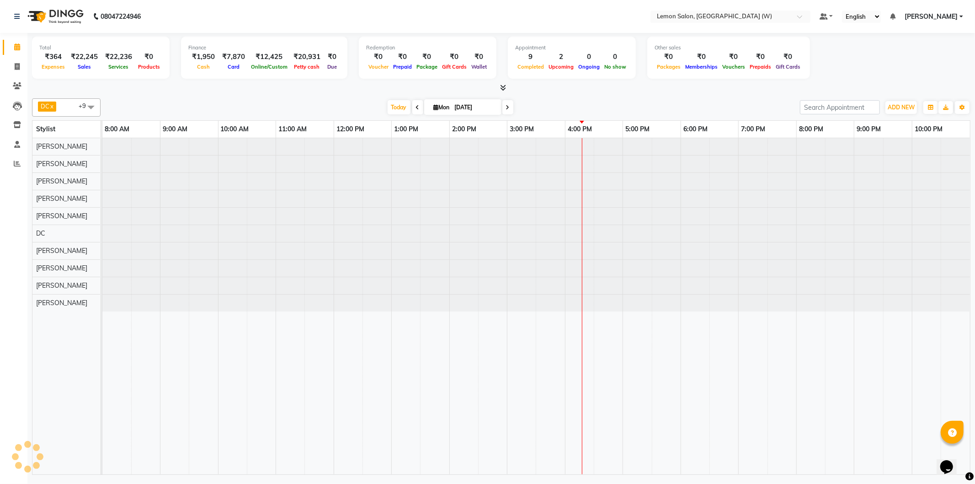
click at [484, 112] on input "[DATE]" at bounding box center [475, 108] width 46 height 14
select select "9"
select select "2025"
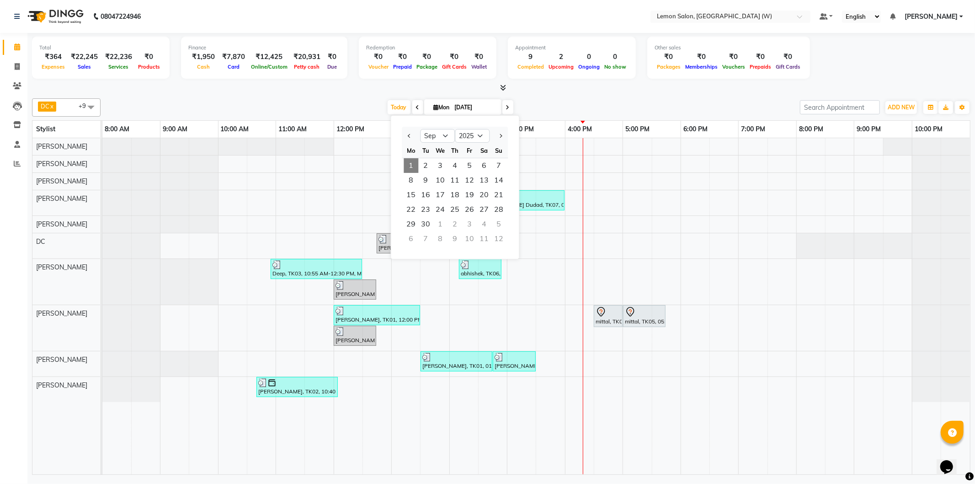
click at [612, 158] on div "[PERSON_NAME], TK04, 01:00 PM-01:45 PM, Iron Tong / Hair Tong Up to Waist (₹198…" at bounding box center [536, 306] width 868 height 336
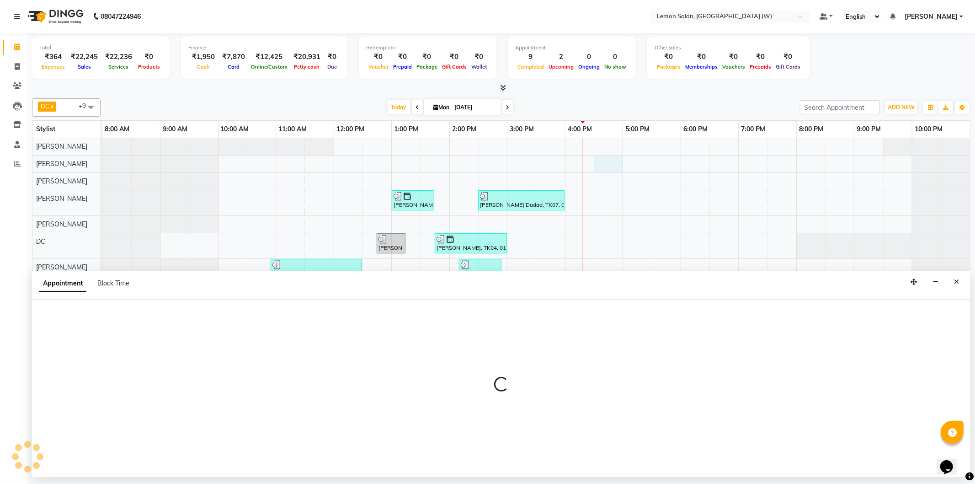
select select "68726"
select select "990"
select select "tentative"
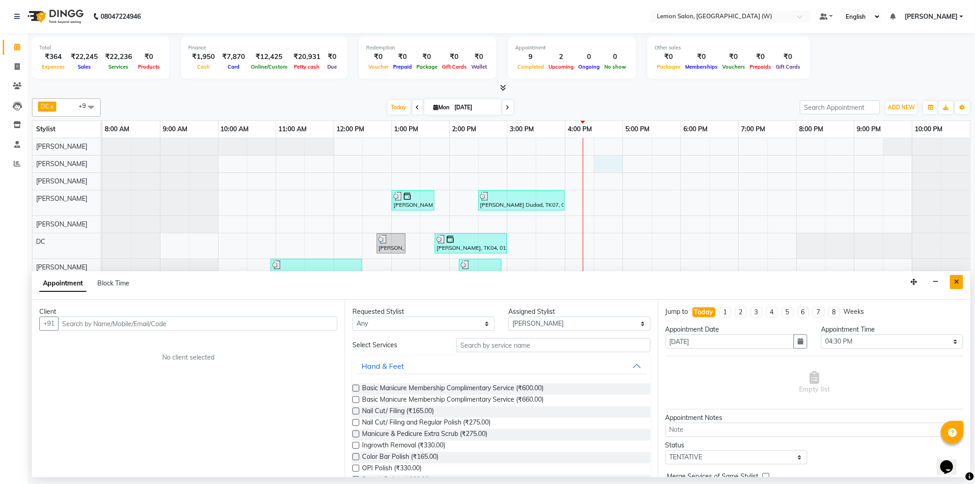
click at [961, 287] on button "Close" at bounding box center [956, 282] width 13 height 14
